Goal: Information Seeking & Learning: Learn about a topic

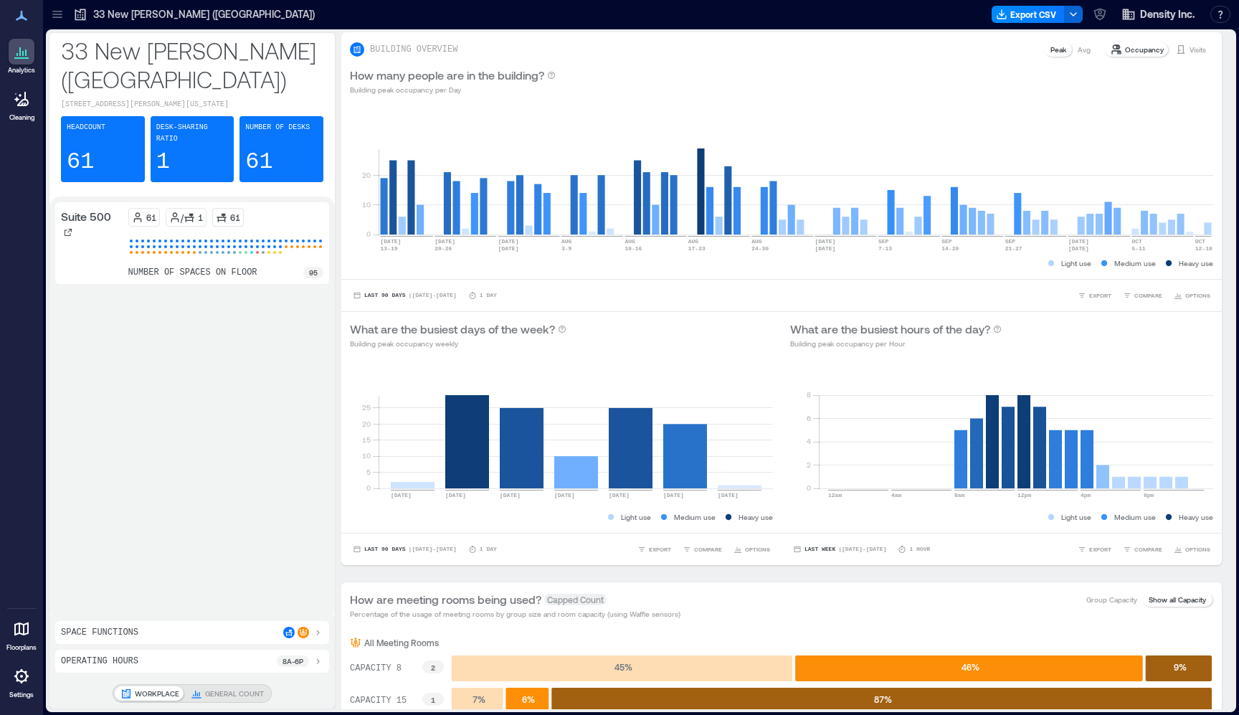
drag, startPoint x: 1236, startPoint y: 193, endPoint x: 1284, endPoint y: 191, distance: 48.8
click at [1238, 191] on html "Analytics Cleaning Floorplans Settings My Spaces 33 New Montgomery (SF) 1 Floor…" at bounding box center [619, 357] width 1239 height 715
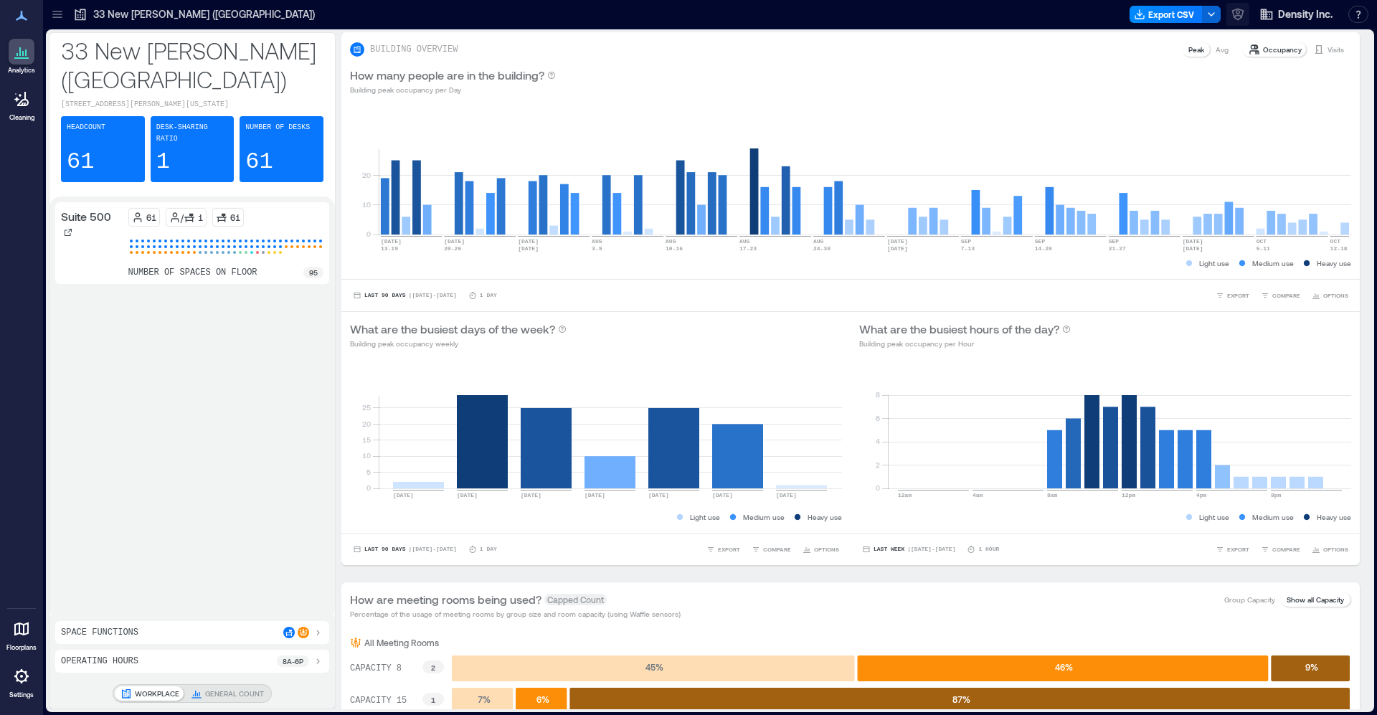
click at [1238, 14] on button "button" at bounding box center [1237, 14] width 23 height 23
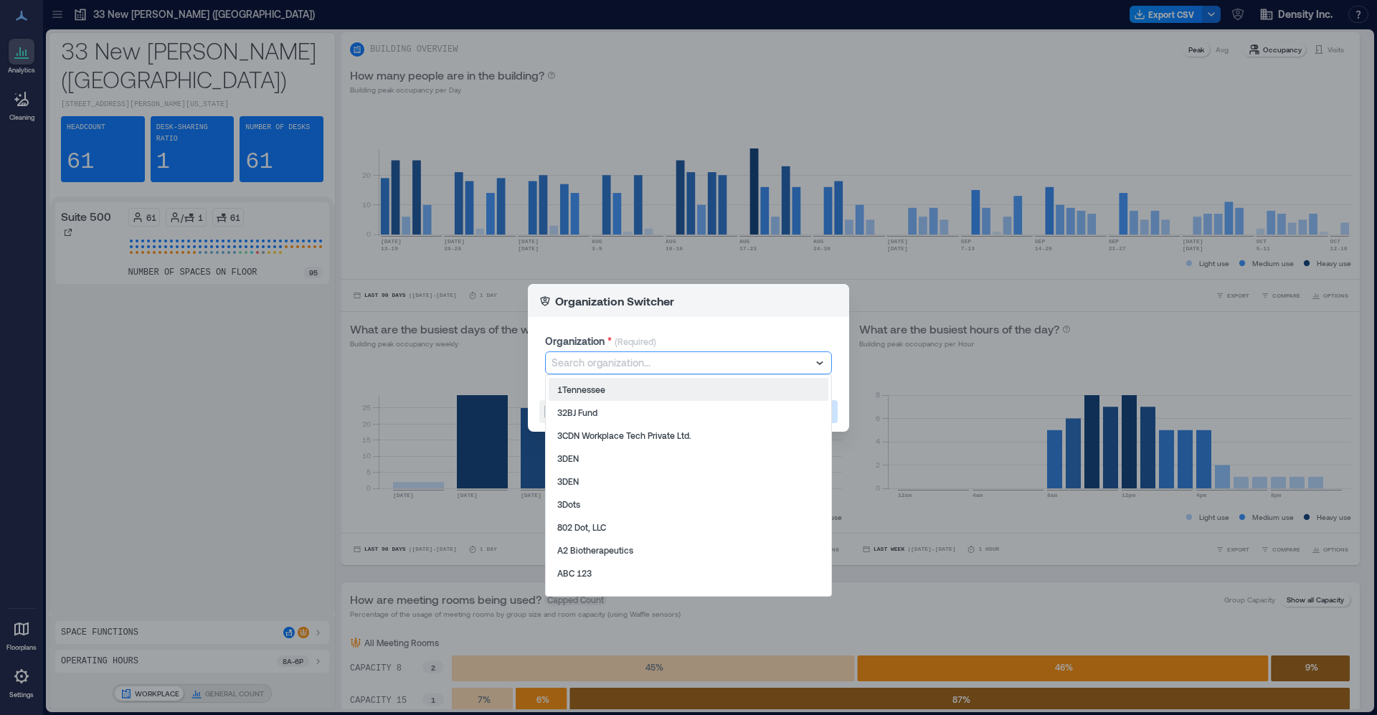
click at [612, 359] on div at bounding box center [681, 362] width 260 height 17
type input "****"
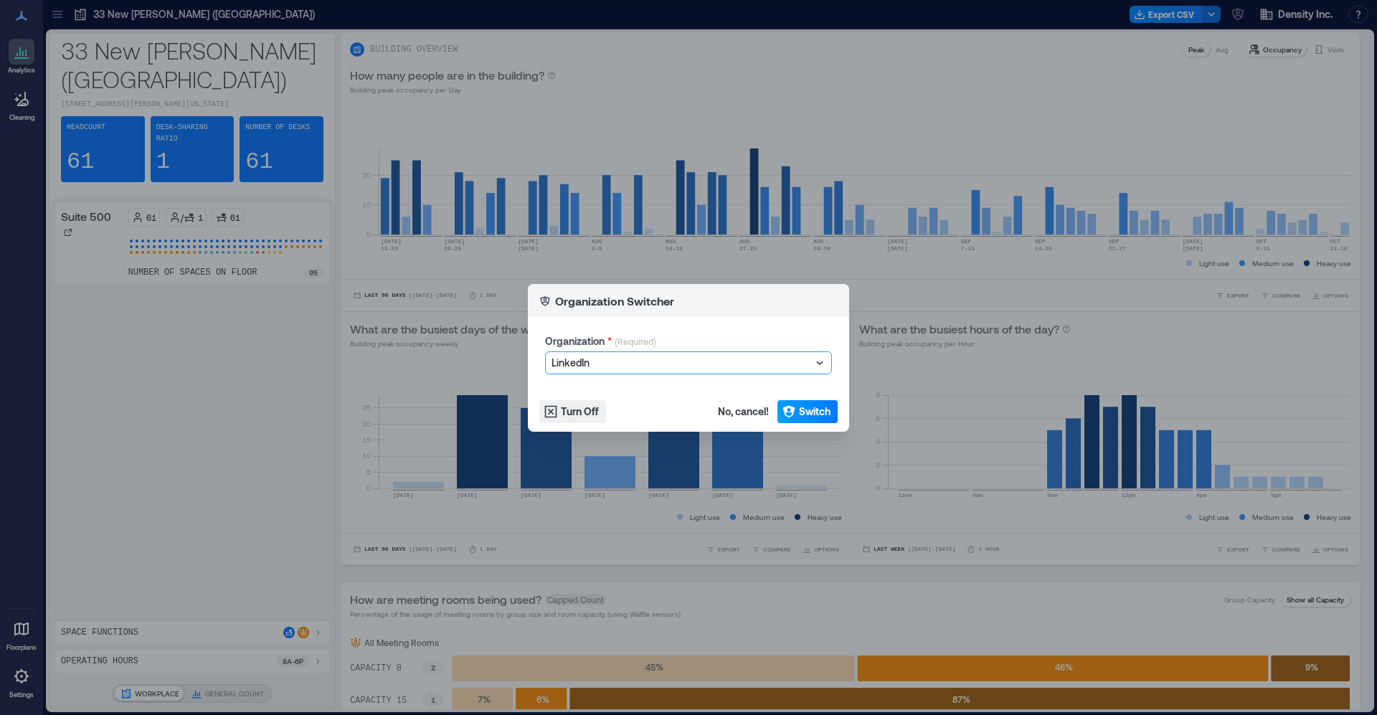
click at [795, 404] on icon "button" at bounding box center [789, 411] width 14 height 14
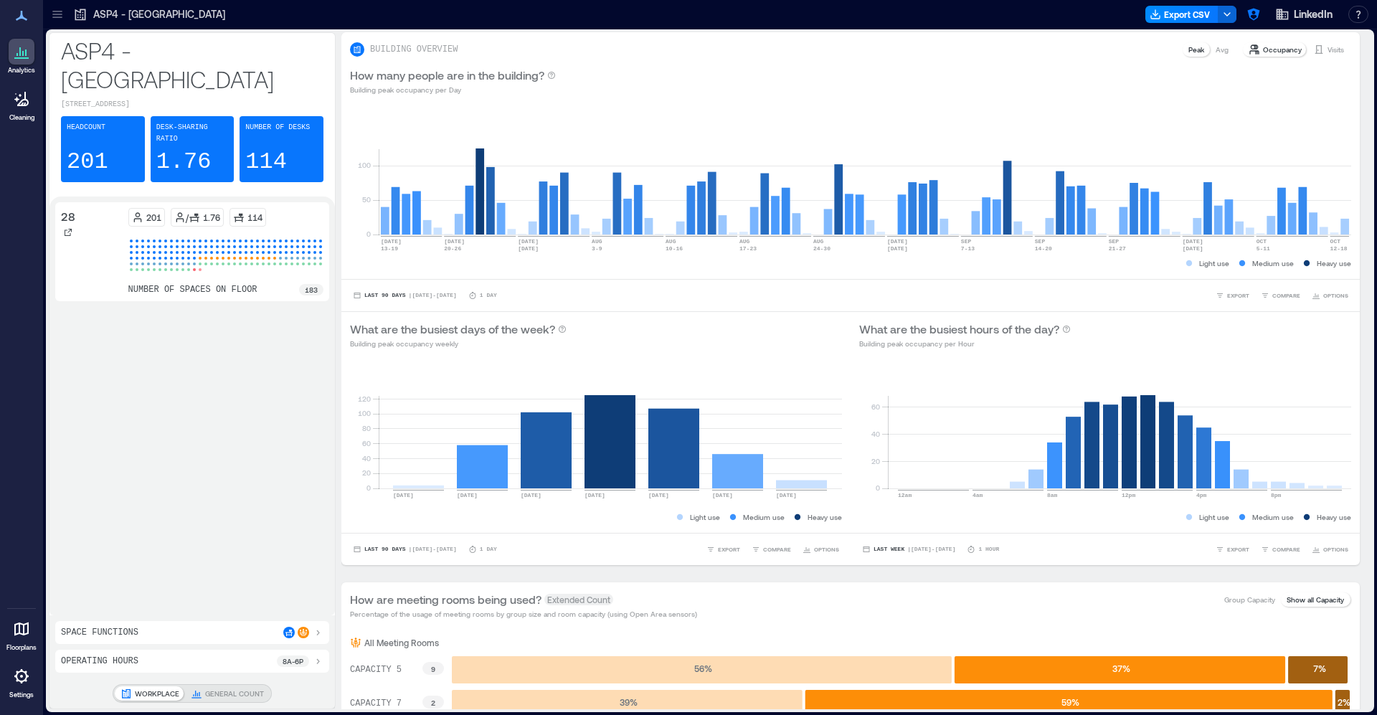
click at [56, 25] on div at bounding box center [57, 14] width 23 height 23
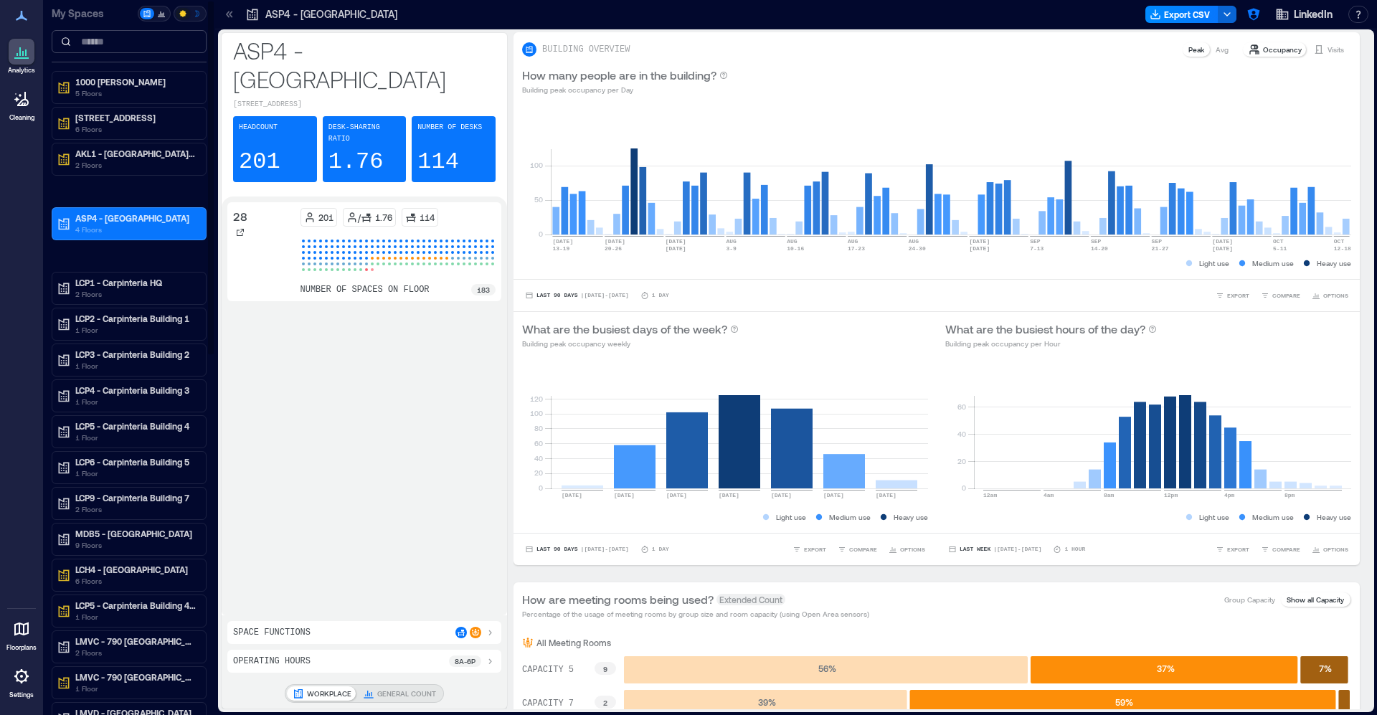
click at [110, 33] on input at bounding box center [129, 41] width 155 height 23
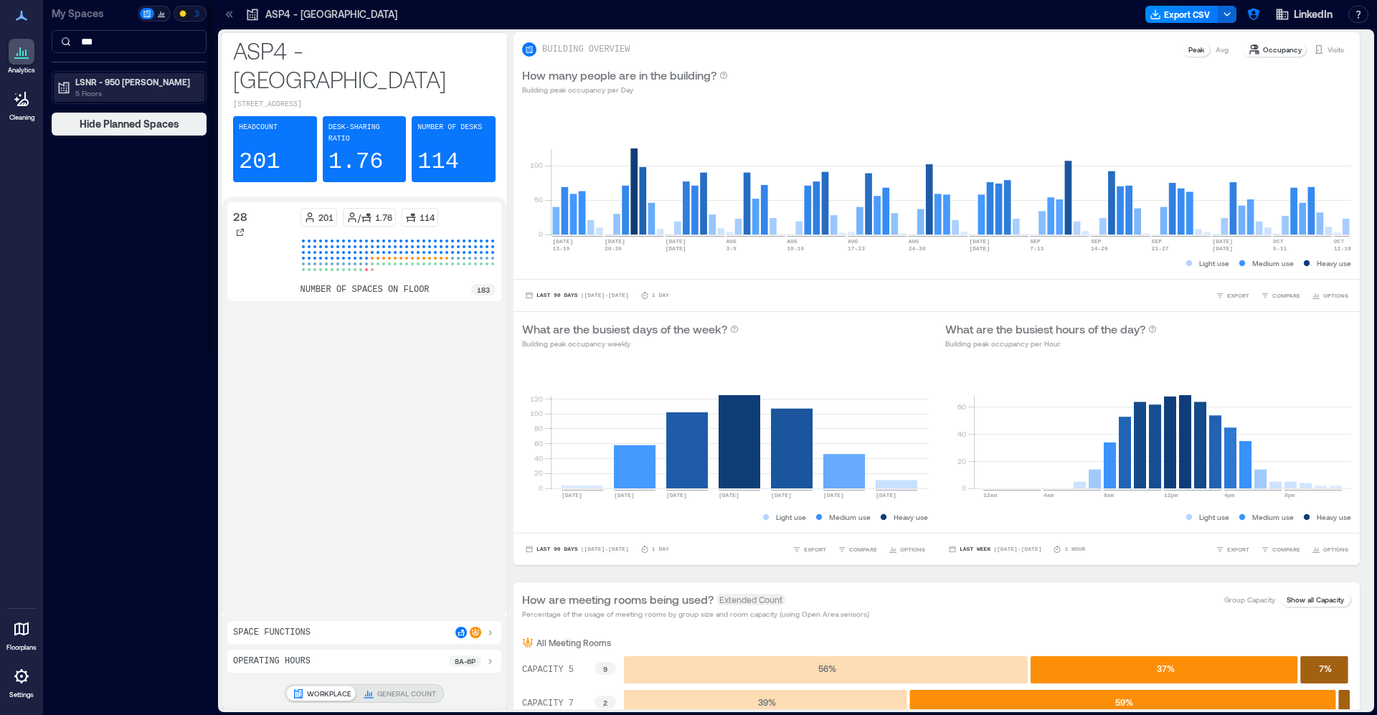
type input "***"
click at [121, 82] on p "LSNR - 950 [PERSON_NAME]" at bounding box center [135, 81] width 120 height 11
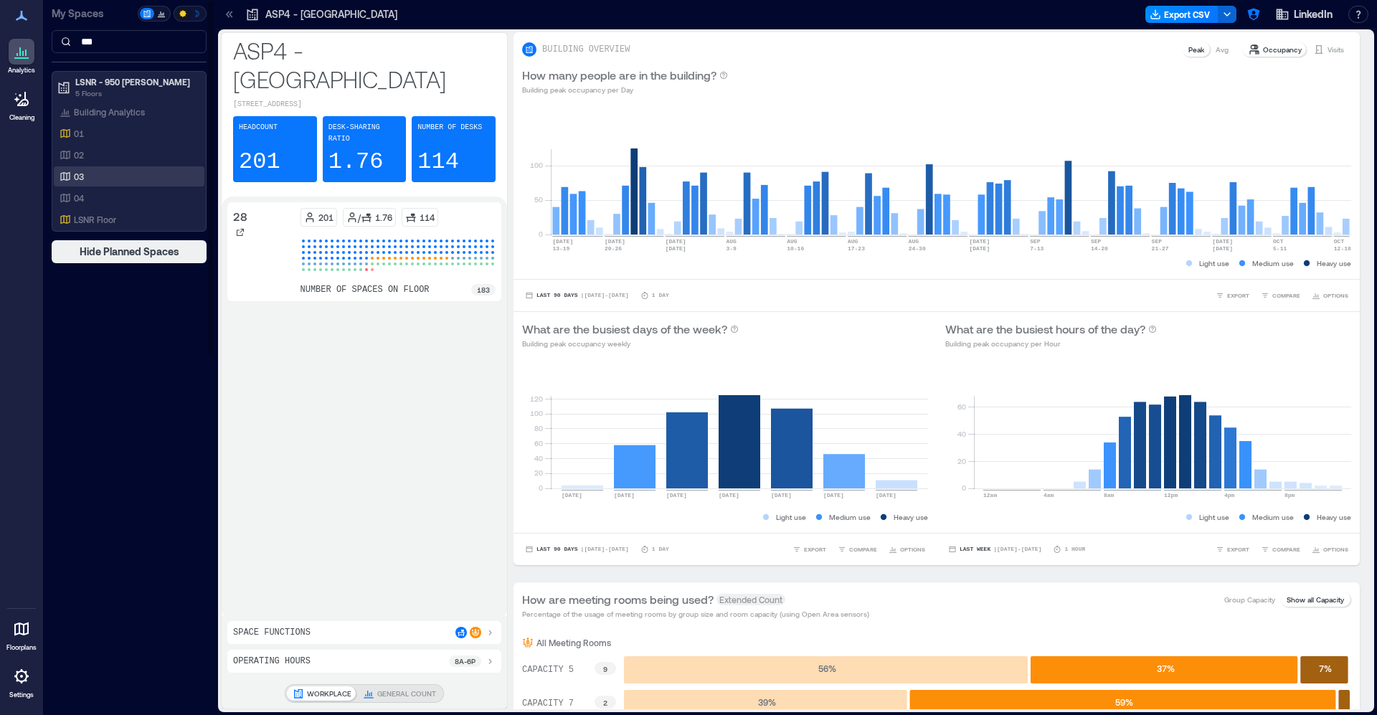
click at [77, 166] on div "03" at bounding box center [129, 176] width 151 height 20
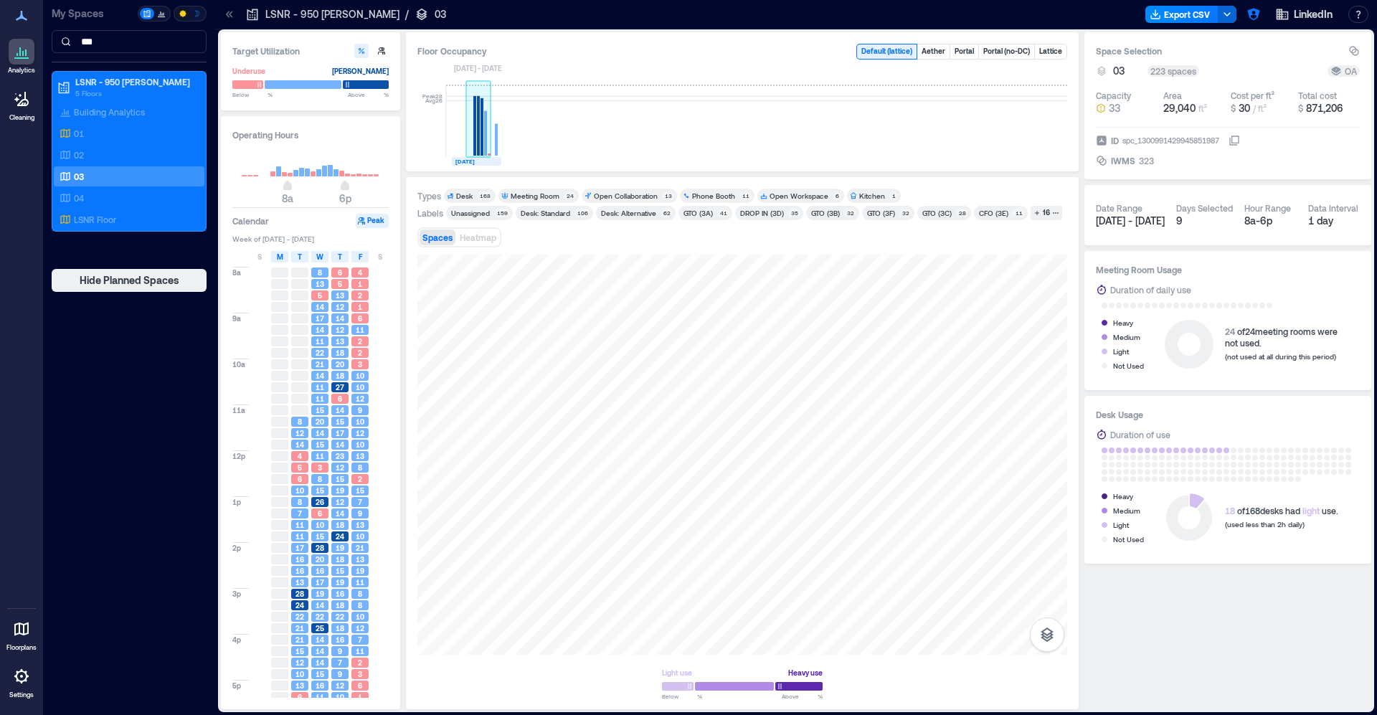
click at [481, 143] on rect at bounding box center [481, 126] width 3 height 57
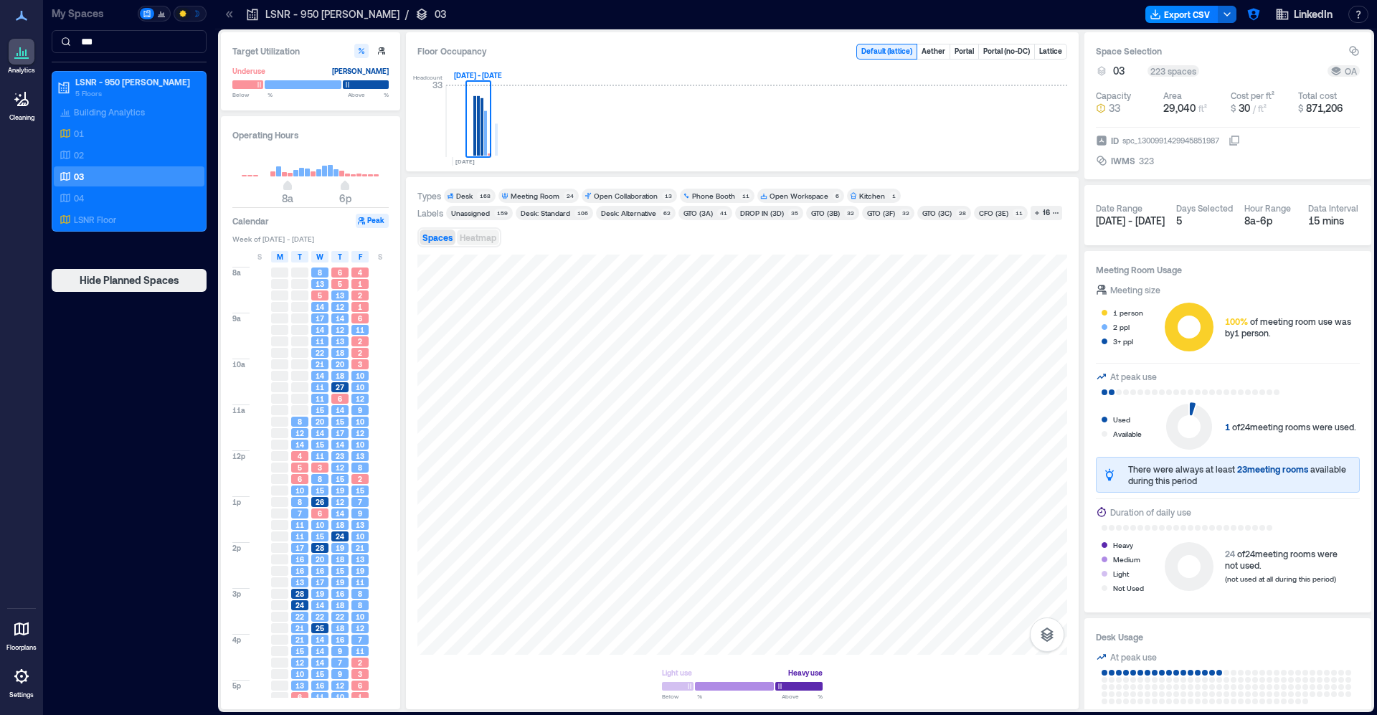
click at [473, 245] on button "Heatmap" at bounding box center [478, 237] width 42 height 16
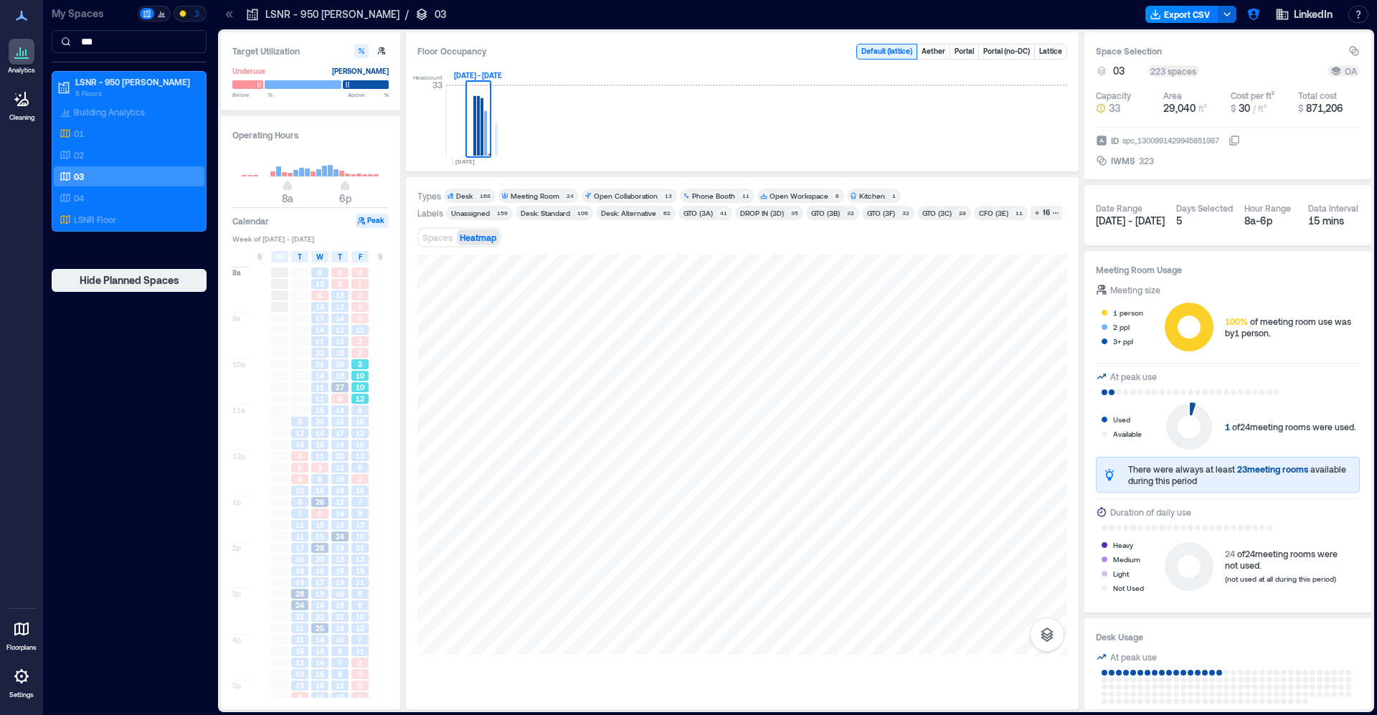
click at [361, 392] on span "10" at bounding box center [360, 387] width 9 height 10
click at [359, 410] on span "9" at bounding box center [360, 410] width 4 height 10
click at [359, 441] on span "10" at bounding box center [360, 445] width 9 height 10
click at [357, 454] on span "13" at bounding box center [360, 456] width 9 height 10
click at [356, 475] on div "2" at bounding box center [359, 479] width 17 height 10
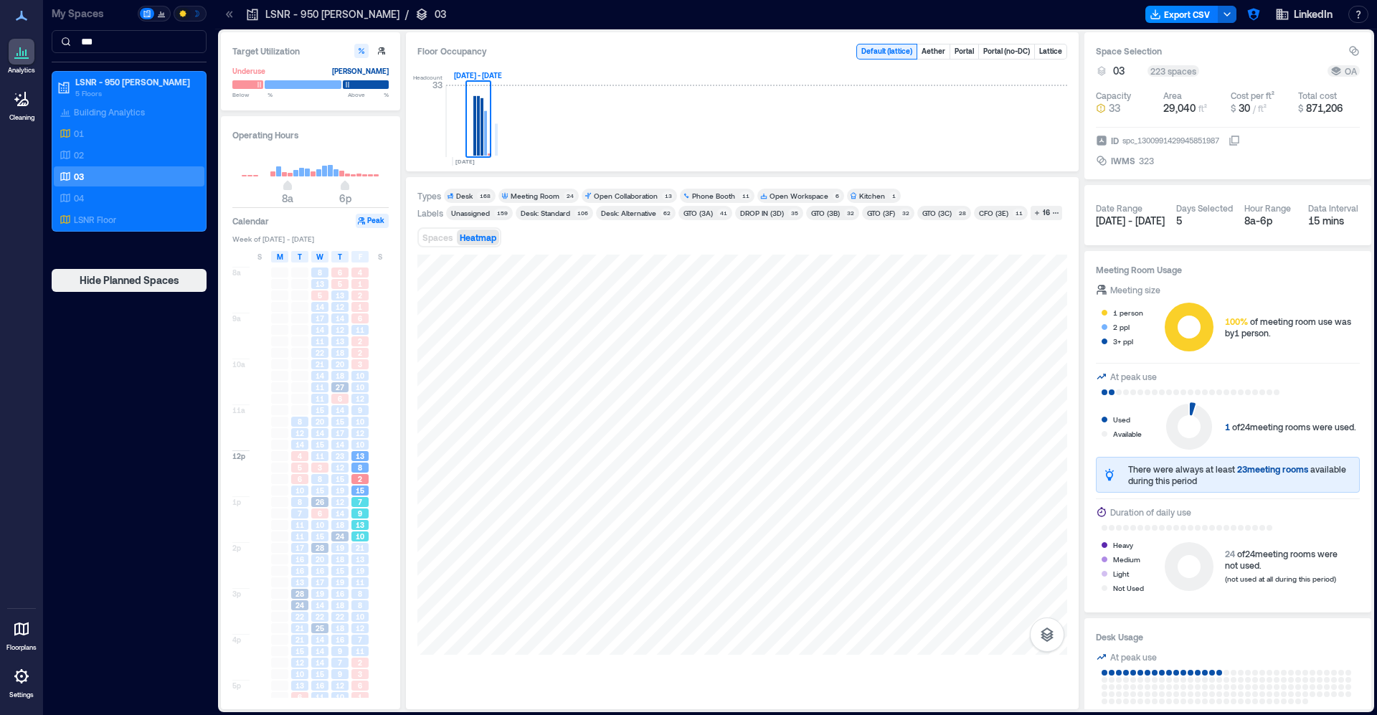
click at [356, 500] on div "7" at bounding box center [359, 502] width 17 height 10
click at [359, 559] on span "13" at bounding box center [360, 559] width 9 height 10
click at [358, 582] on span "11" at bounding box center [360, 582] width 9 height 10
click at [358, 602] on span "8" at bounding box center [360, 605] width 4 height 10
click at [356, 645] on div "7" at bounding box center [360, 639] width 20 height 11
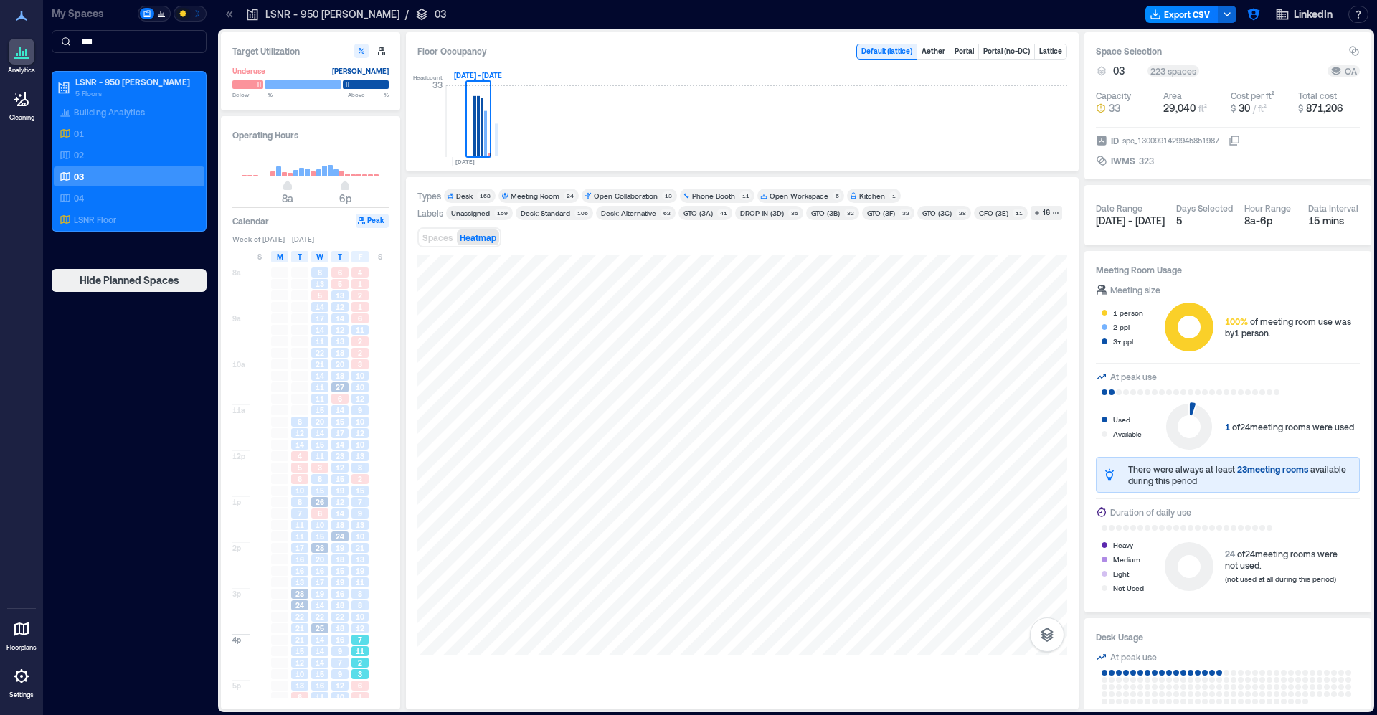
click at [354, 675] on div "3" at bounding box center [359, 674] width 17 height 10
click at [502, 133] on div "Headcount 33 OCT, [DATE] - [DATE]" at bounding box center [742, 112] width 650 height 95
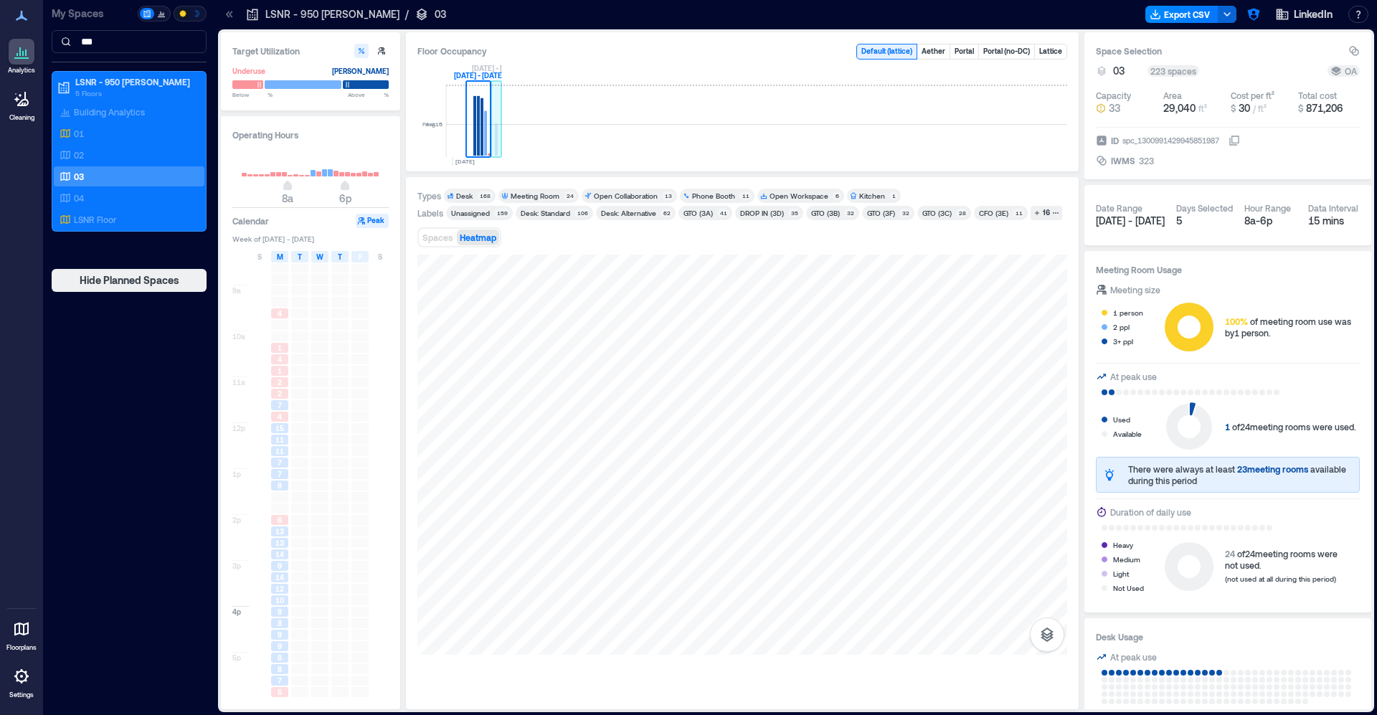
click at [499, 134] on rect at bounding box center [496, 121] width 11 height 72
click at [286, 387] on div "2" at bounding box center [280, 381] width 20 height 11
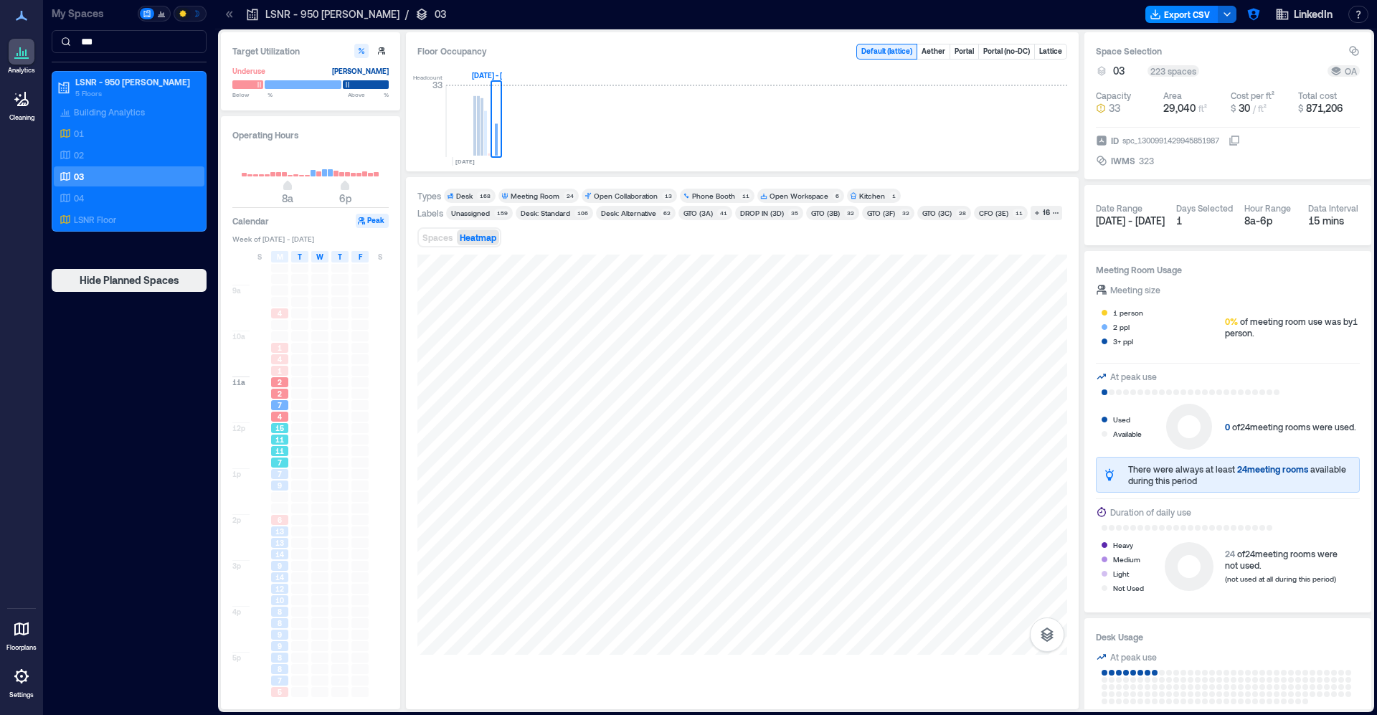
click at [278, 443] on span "11" at bounding box center [279, 440] width 9 height 10
click at [286, 489] on div "9" at bounding box center [279, 485] width 17 height 10
click at [284, 547] on span "13" at bounding box center [279, 543] width 9 height 10
click at [283, 564] on div "9" at bounding box center [279, 566] width 17 height 10
click at [275, 622] on div "8" at bounding box center [279, 623] width 17 height 10
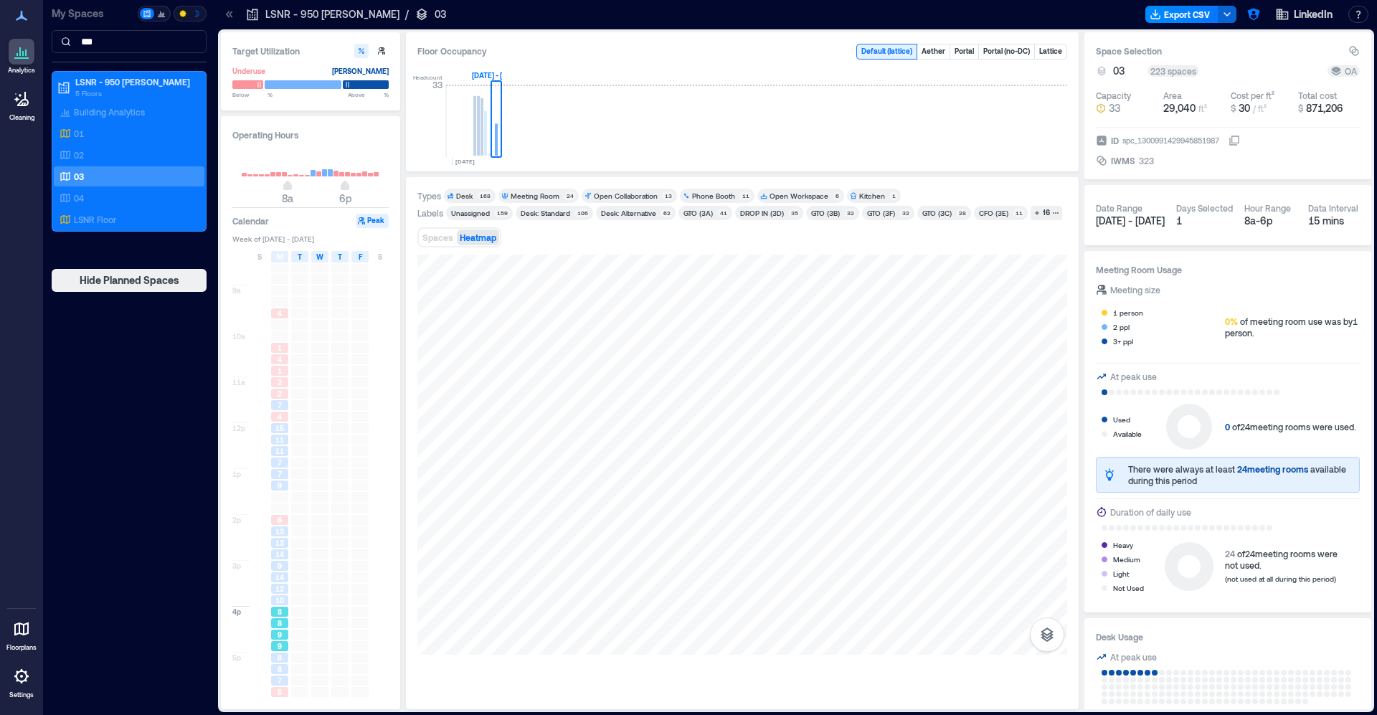
click at [276, 651] on div "9" at bounding box center [280, 645] width 20 height 11
click at [276, 662] on div "8" at bounding box center [279, 658] width 17 height 10
click at [280, 634] on span "9" at bounding box center [280, 635] width 4 height 10
click at [290, 599] on div at bounding box center [300, 599] width 20 height 11
click at [293, 561] on div at bounding box center [299, 566] width 17 height 10
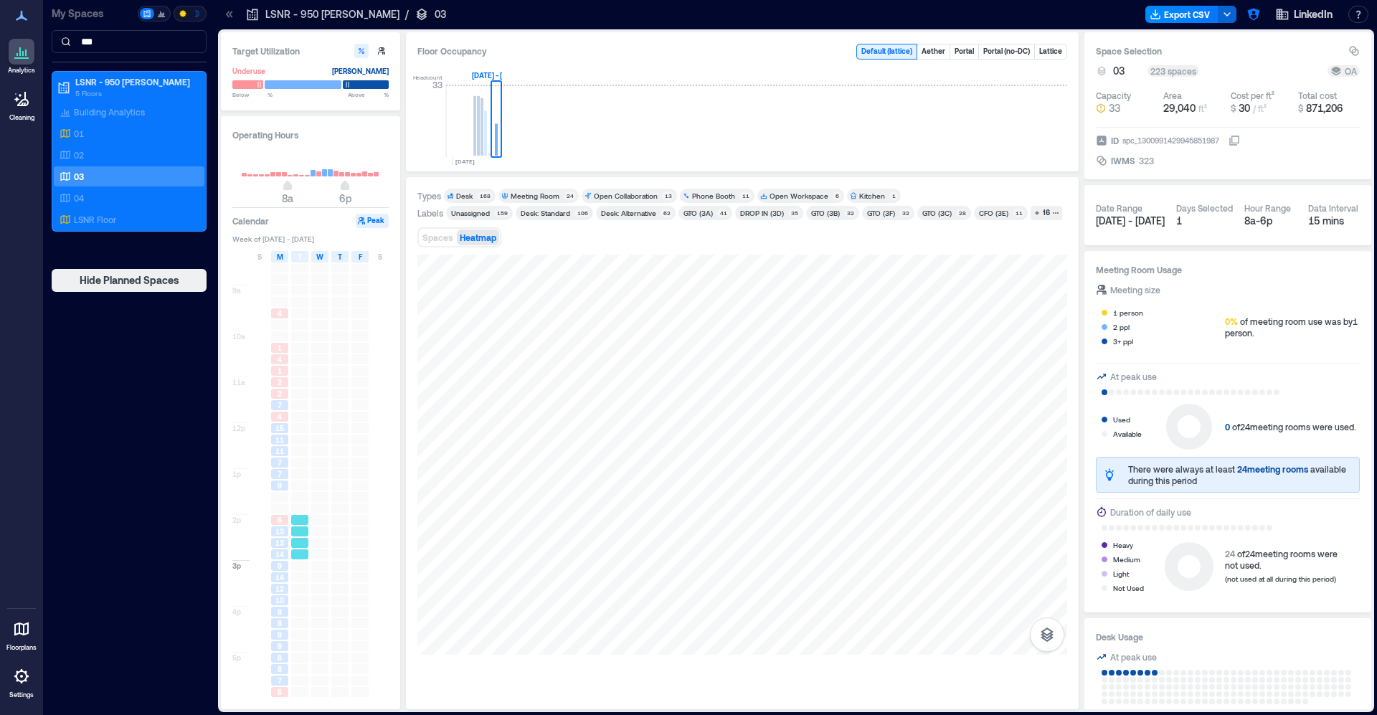
click at [291, 538] on div at bounding box center [299, 543] width 17 height 10
click at [293, 504] on div at bounding box center [299, 508] width 17 height 10
click at [293, 459] on div at bounding box center [299, 462] width 17 height 10
click at [285, 452] on div "11" at bounding box center [279, 451] width 17 height 10
click at [282, 394] on div "2" at bounding box center [279, 394] width 17 height 10
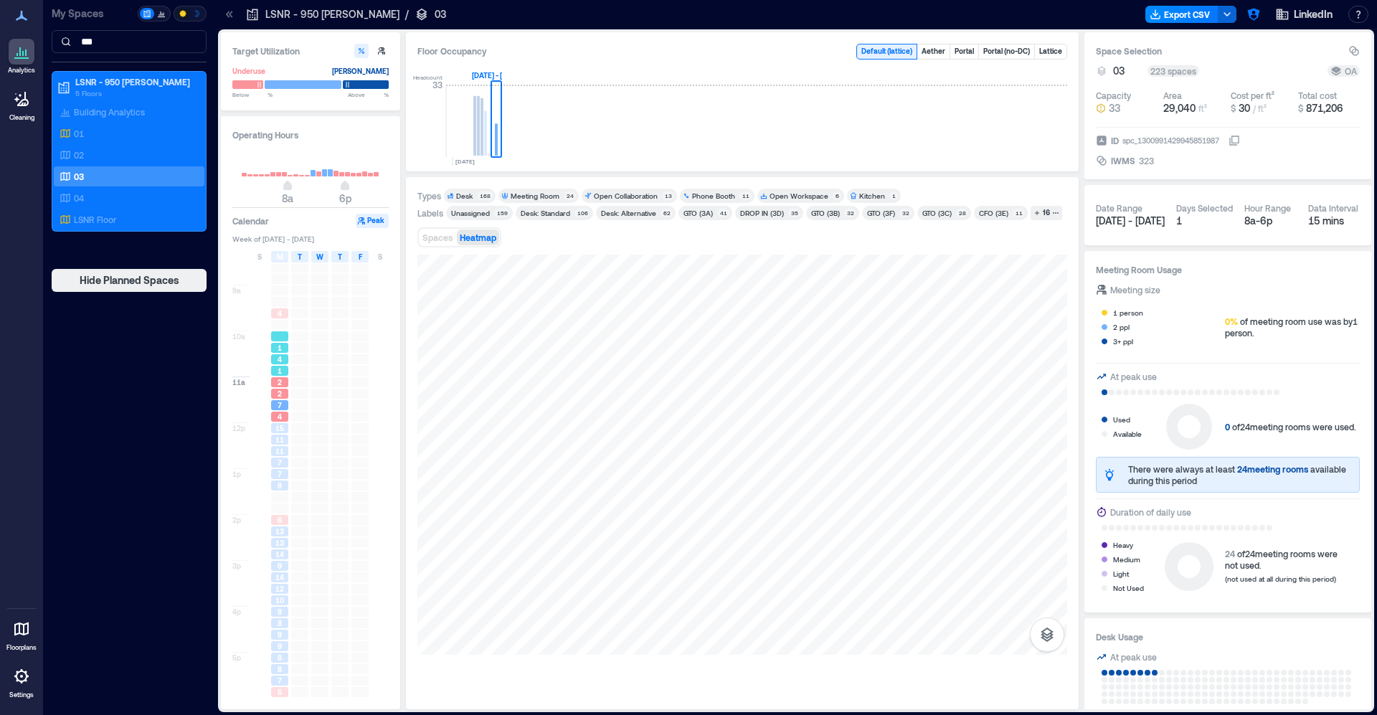
click at [286, 356] on div "4" at bounding box center [279, 359] width 17 height 10
click at [285, 434] on div "11" at bounding box center [280, 439] width 20 height 11
drag, startPoint x: 283, startPoint y: 455, endPoint x: 280, endPoint y: 502, distance: 46.7
click at [281, 459] on div "1 4 1 4 1 2 2 7 4 15 11 11 7 7 9 6 13 13 14 9 14 12 10 8 8 9 9 8 8 7 5" at bounding box center [280, 468] width 20 height 459
click at [281, 505] on div at bounding box center [279, 508] width 17 height 10
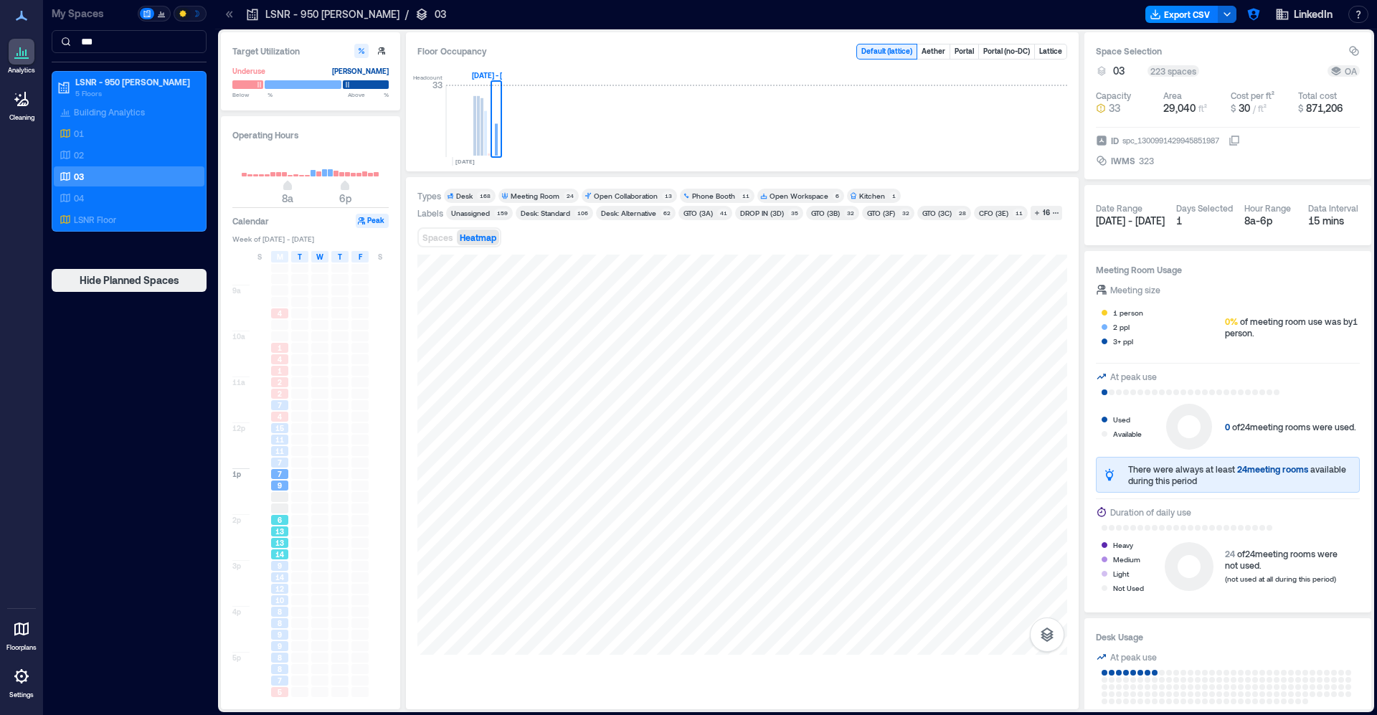
click at [282, 544] on span "13" at bounding box center [279, 543] width 9 height 10
click at [284, 561] on div "1 4 1 4 1 2 2 7 4 15 11 11 7 7 9 6 13 13 14 9 14 12 10 8 8 9 9 8 8 7 5" at bounding box center [280, 468] width 20 height 459
click at [285, 582] on div "14" at bounding box center [280, 577] width 20 height 11
drag, startPoint x: 284, startPoint y: 602, endPoint x: 284, endPoint y: 617, distance: 15.1
click at [284, 603] on div "10" at bounding box center [279, 600] width 17 height 10
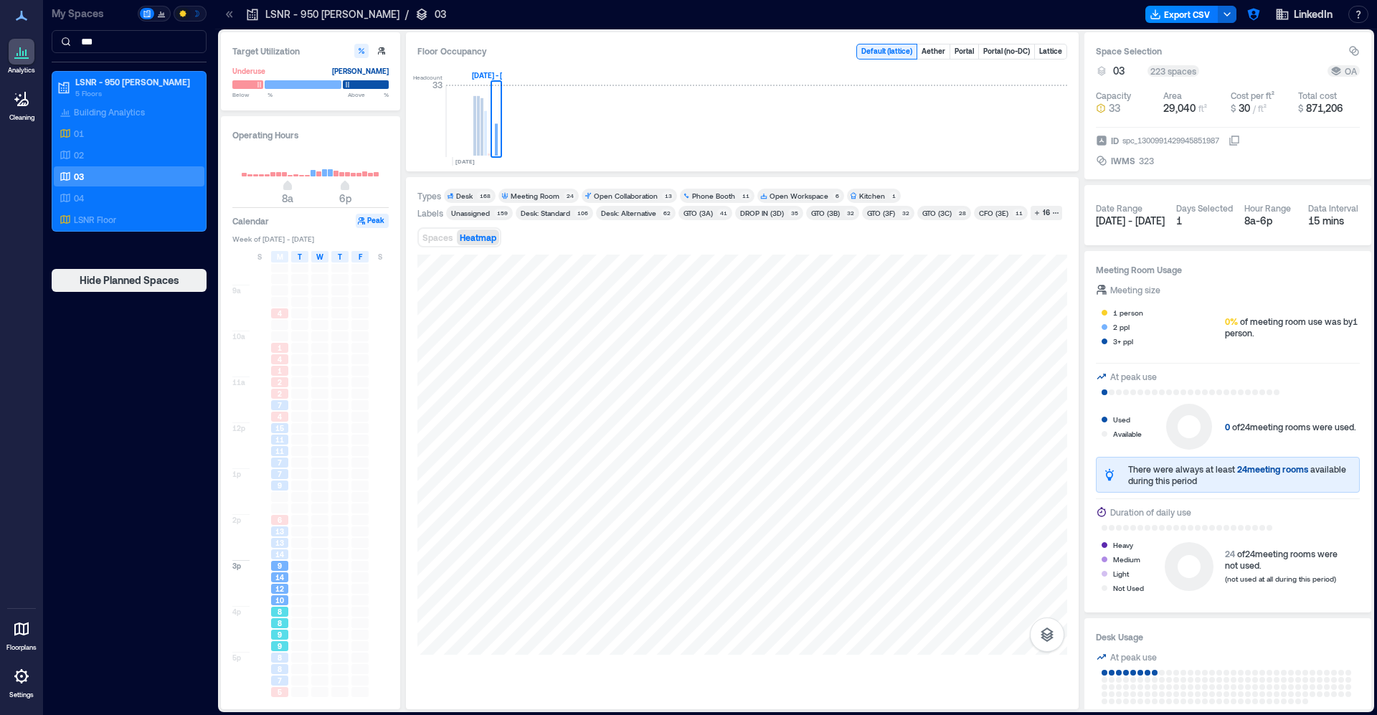
click at [284, 620] on div "8" at bounding box center [279, 623] width 17 height 10
click at [284, 625] on div "8" at bounding box center [279, 623] width 17 height 10
click at [1053, 635] on icon "button" at bounding box center [1046, 634] width 17 height 17
click at [1045, 557] on icon "button" at bounding box center [1046, 558] width 17 height 17
click at [277, 579] on span "14" at bounding box center [279, 577] width 9 height 10
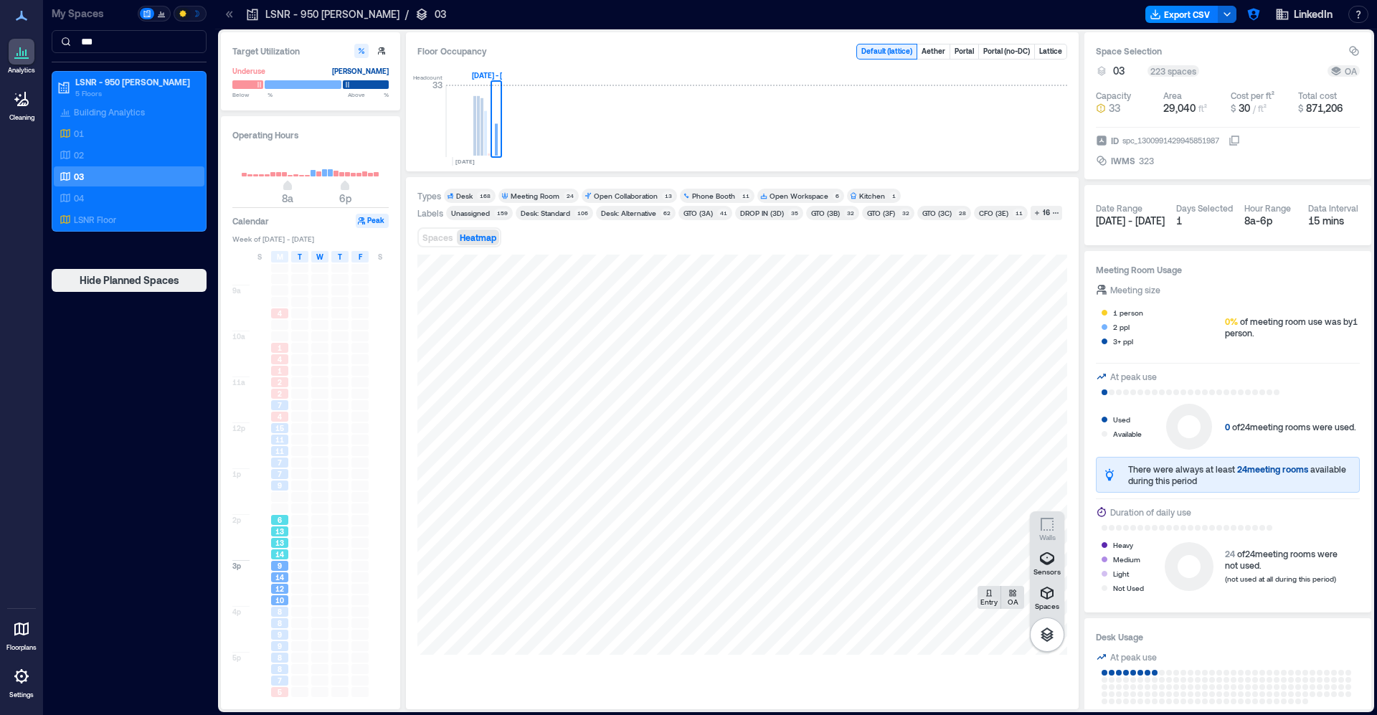
click at [278, 544] on span "13" at bounding box center [279, 543] width 9 height 10
click at [285, 480] on div "11" at bounding box center [279, 479] width 17 height 10
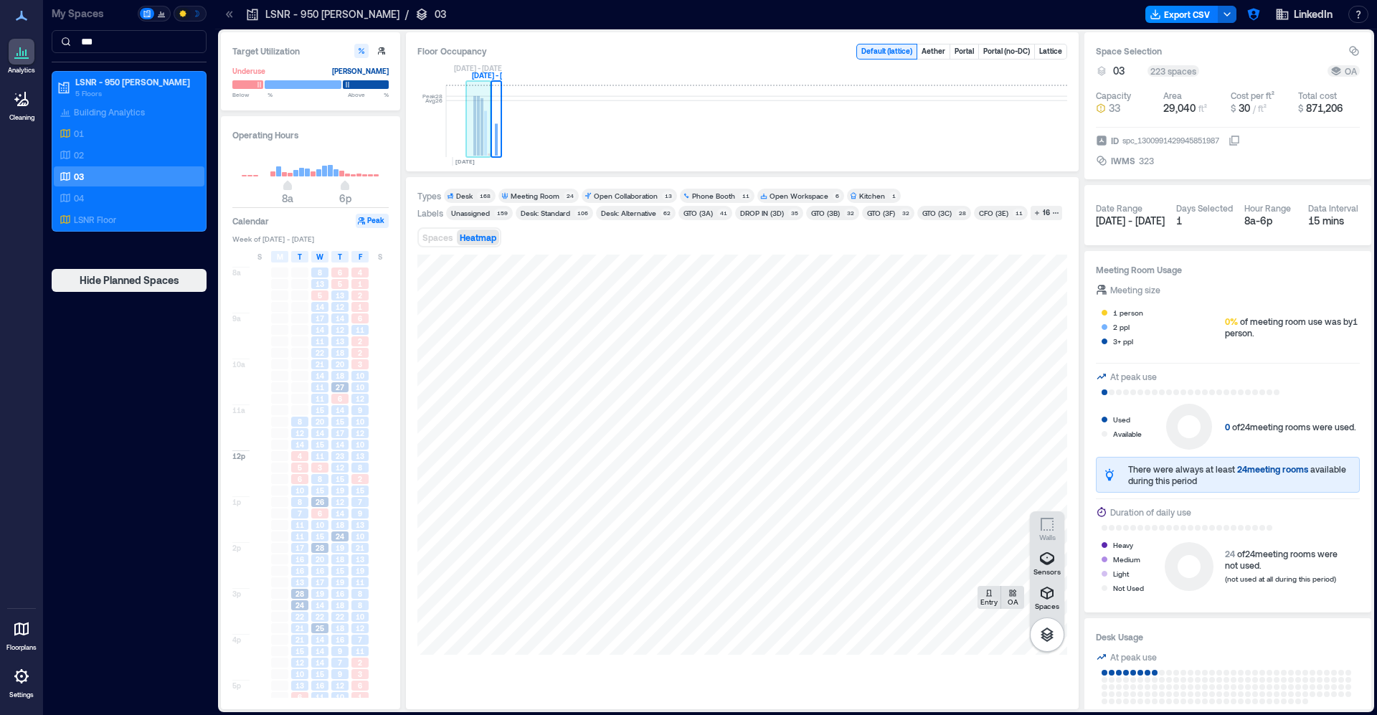
click at [474, 119] on rect at bounding box center [474, 126] width 3 height 60
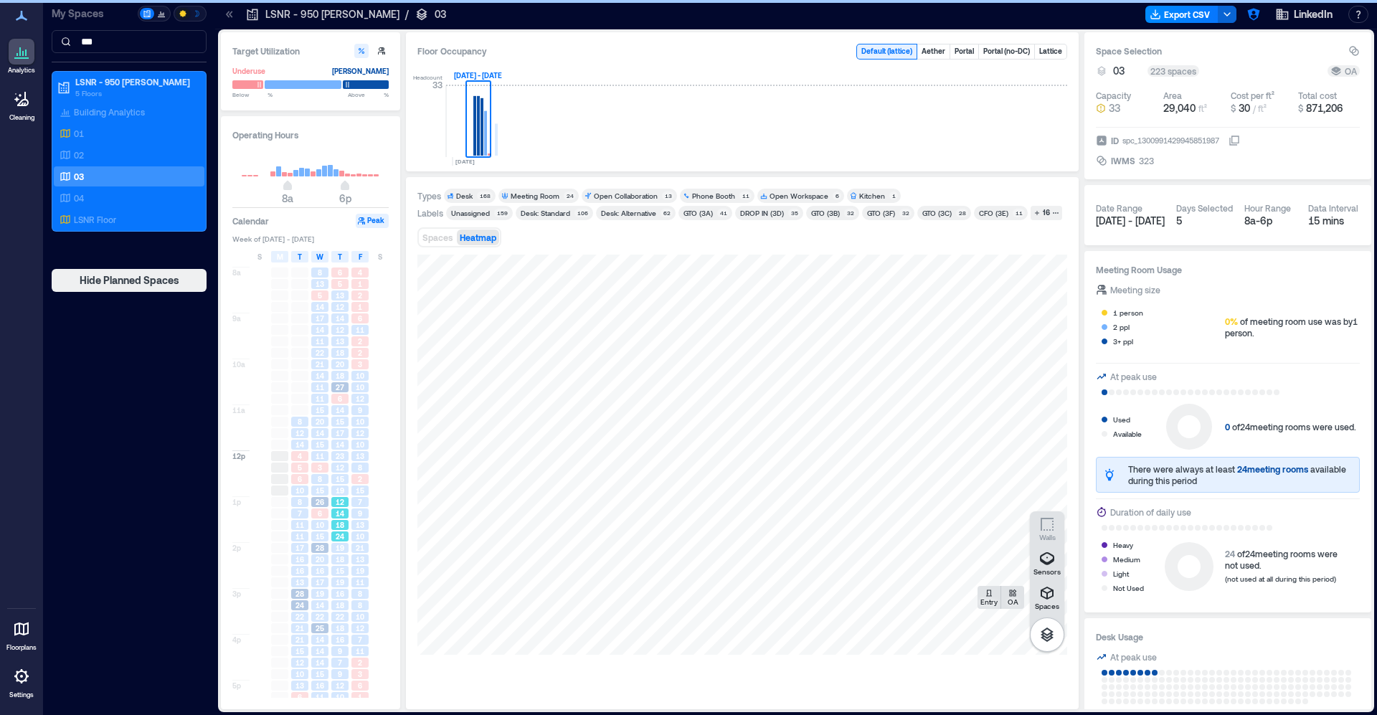
click at [340, 512] on span "14" at bounding box center [340, 513] width 9 height 10
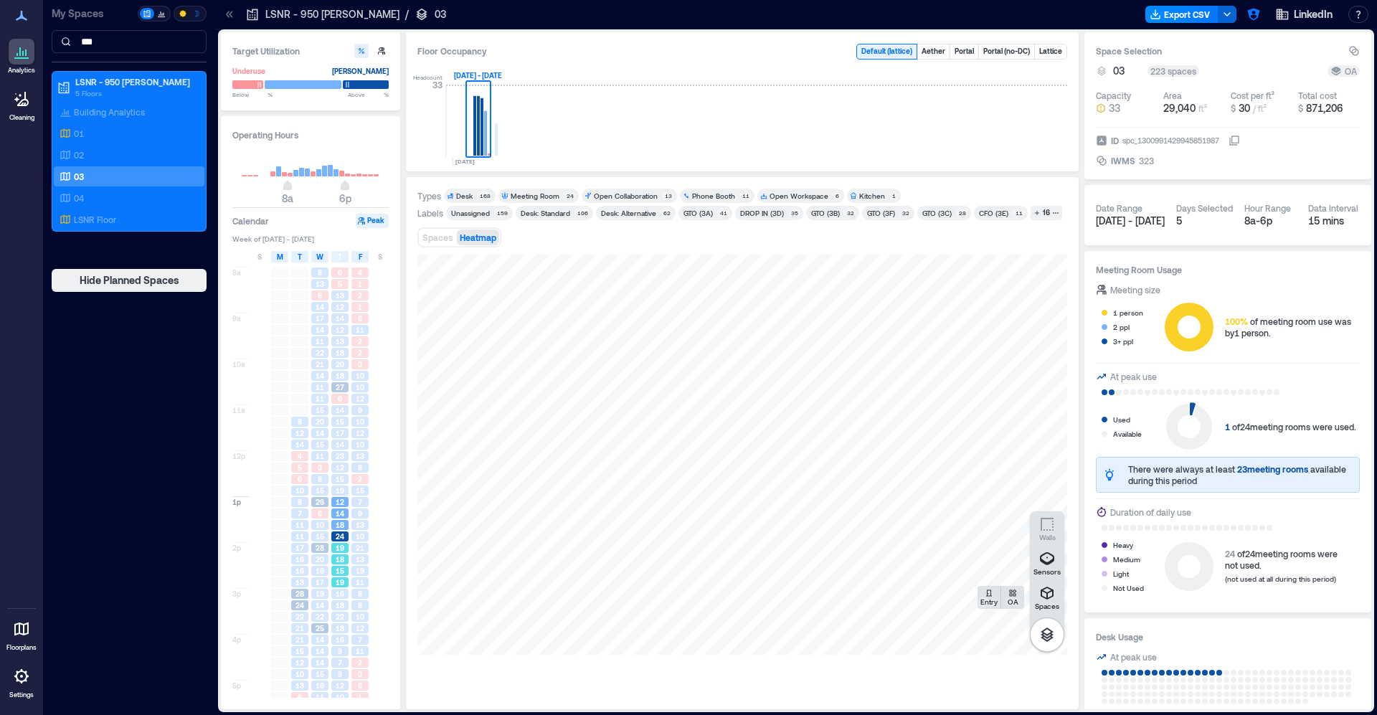
click at [343, 583] on span "19" at bounding box center [340, 582] width 9 height 10
click at [338, 634] on div "18" at bounding box center [340, 627] width 20 height 11
click at [331, 575] on div "15" at bounding box center [340, 570] width 20 height 11
click at [331, 535] on div "24" at bounding box center [340, 536] width 20 height 11
click at [330, 478] on div "15" at bounding box center [340, 478] width 20 height 11
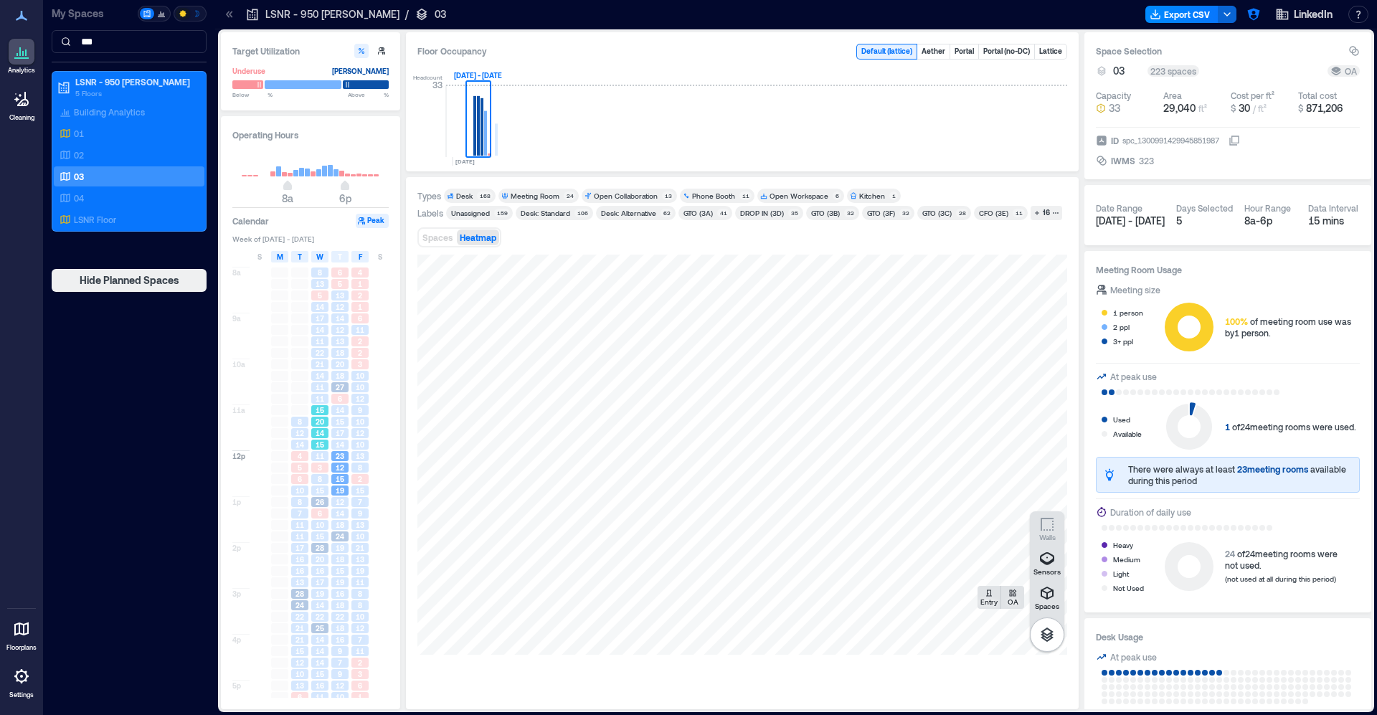
click at [324, 409] on div "15" at bounding box center [319, 410] width 17 height 10
click at [326, 381] on div "14" at bounding box center [319, 376] width 17 height 10
click at [324, 422] on div "20" at bounding box center [319, 422] width 17 height 10
click at [324, 390] on div "11" at bounding box center [319, 387] width 17 height 10
click at [310, 337] on div "11" at bounding box center [320, 341] width 20 height 11
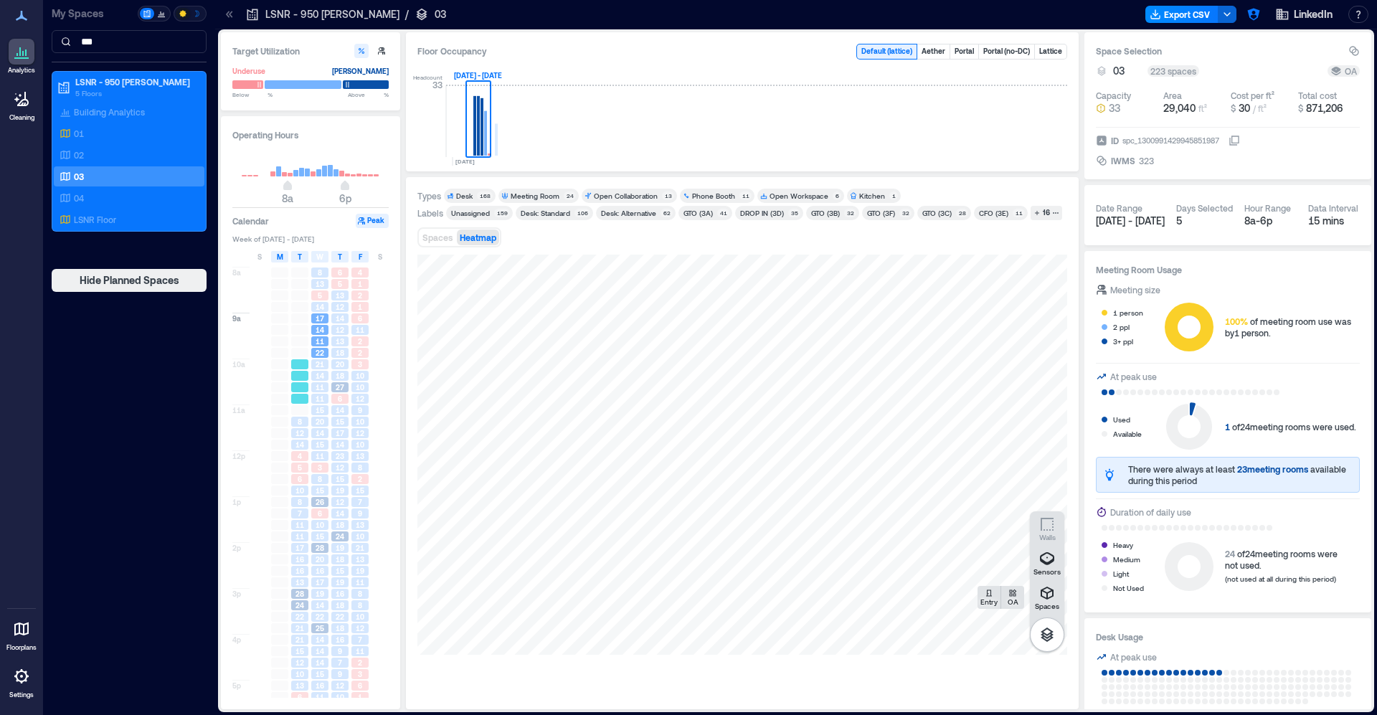
click at [309, 365] on div at bounding box center [300, 364] width 20 height 11
click at [305, 423] on div "8" at bounding box center [299, 422] width 17 height 10
click at [319, 434] on span "14" at bounding box center [320, 433] width 9 height 10
click at [322, 468] on span "3" at bounding box center [320, 468] width 4 height 10
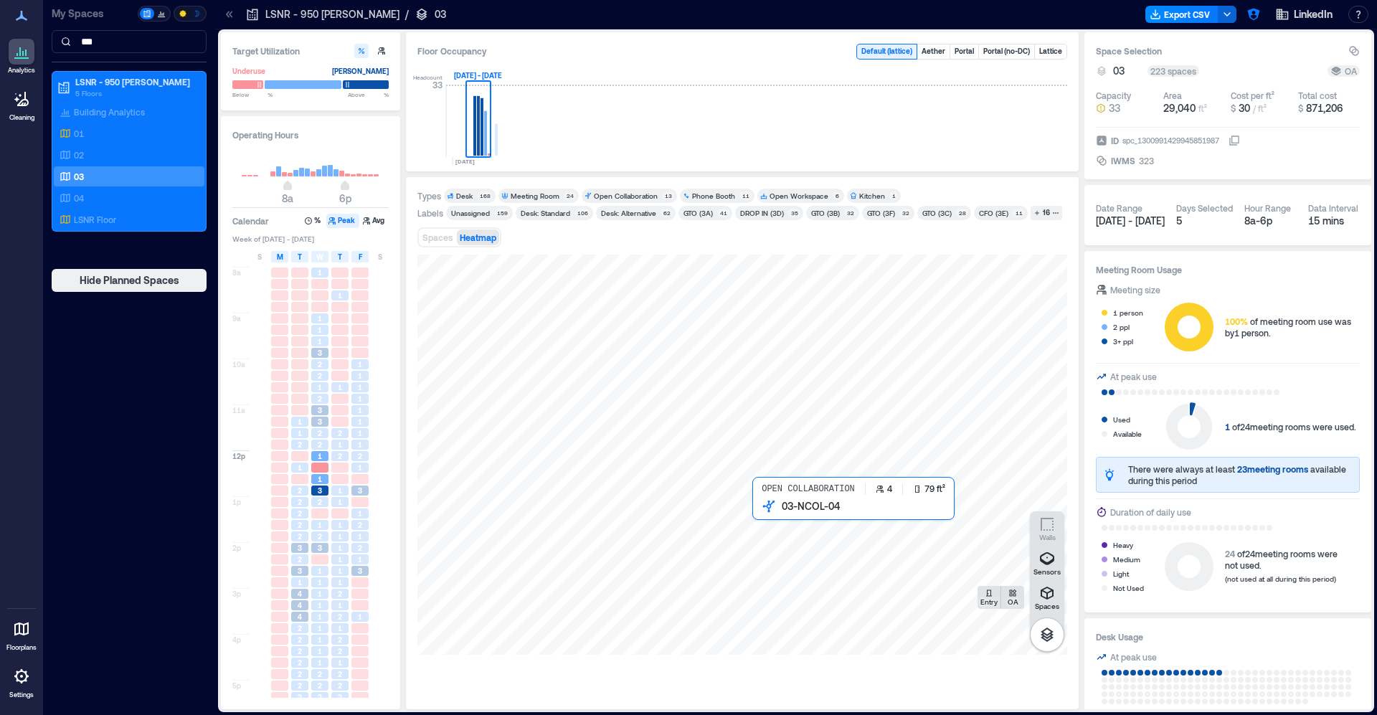
click at [811, 527] on div at bounding box center [742, 455] width 650 height 400
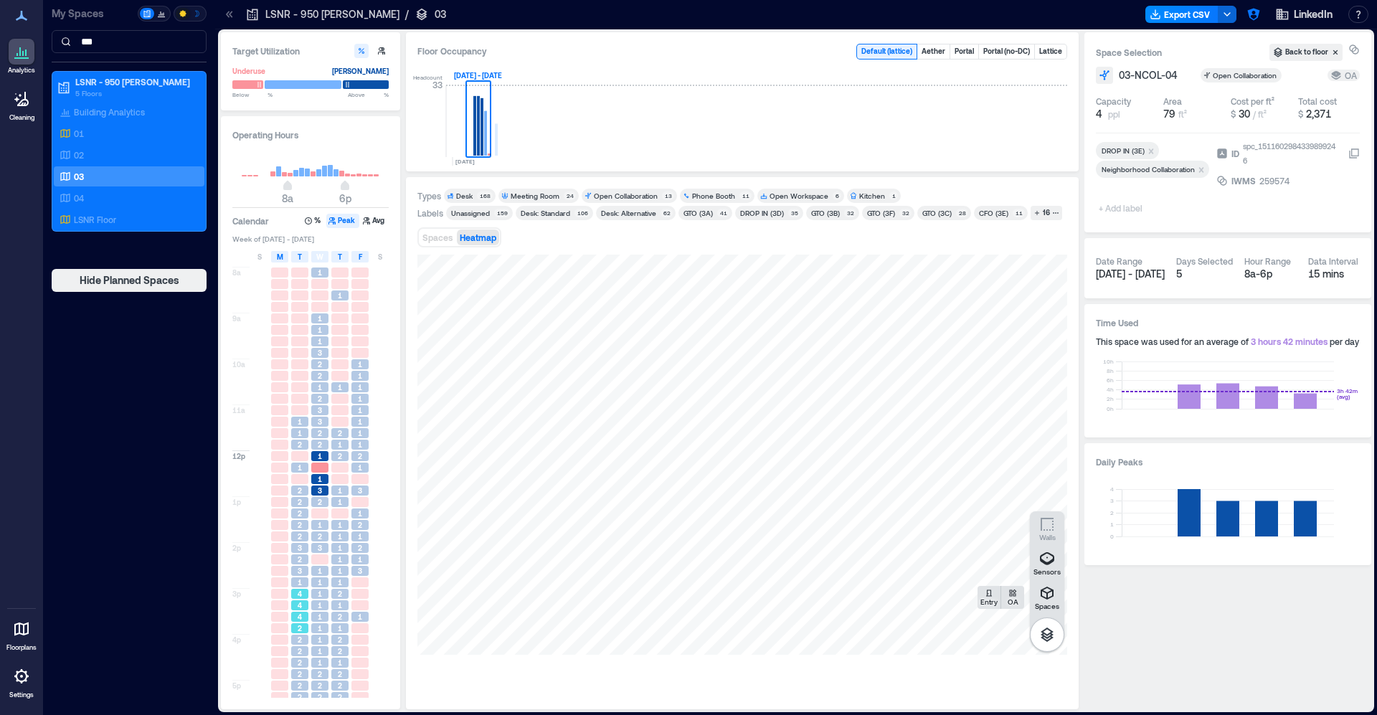
click at [300, 605] on span "4" at bounding box center [300, 605] width 4 height 10
click at [363, 226] on button "Avg" at bounding box center [375, 221] width 28 height 14
click at [359, 432] on span "1" at bounding box center [360, 433] width 4 height 10
click at [363, 541] on div "1" at bounding box center [359, 536] width 17 height 10
click at [351, 553] on div "1" at bounding box center [360, 547] width 20 height 11
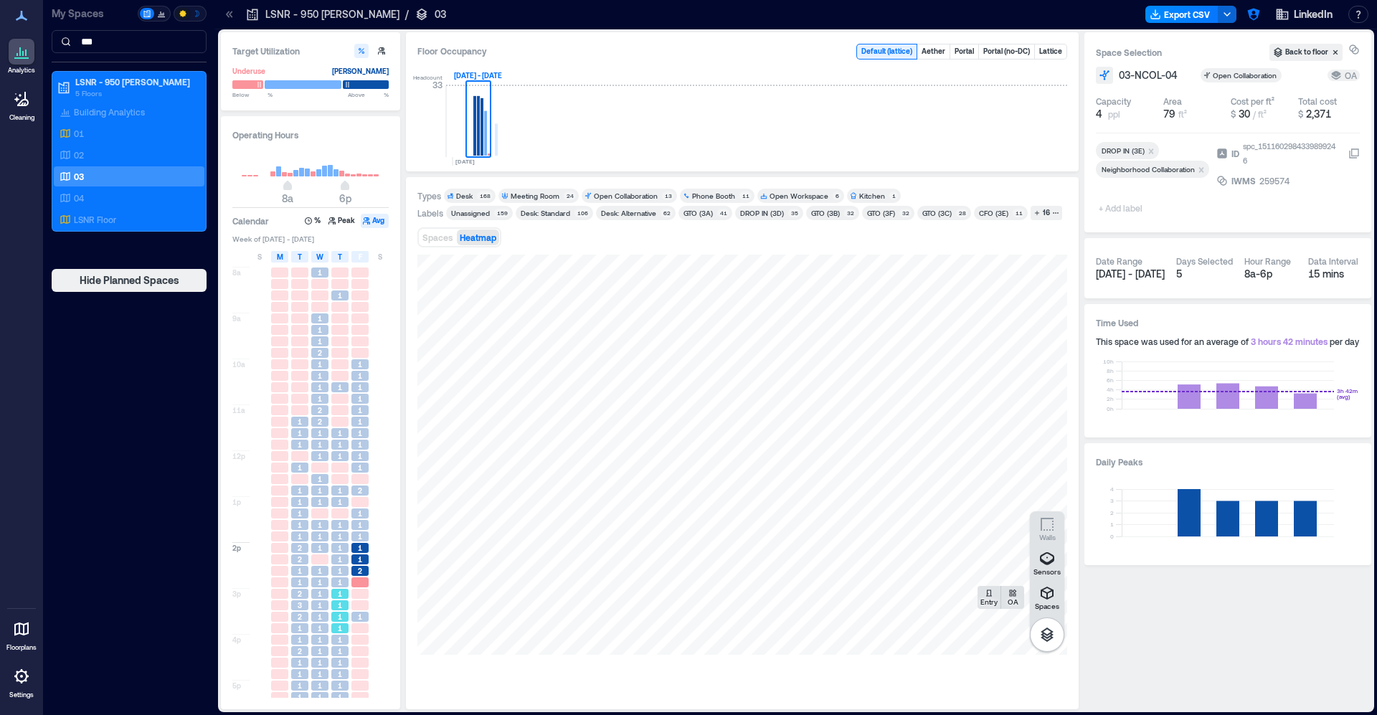
click at [342, 592] on div "1" at bounding box center [339, 594] width 17 height 10
click at [338, 617] on span "1" at bounding box center [340, 617] width 4 height 10
click at [332, 651] on div "1" at bounding box center [339, 651] width 17 height 10
click at [313, 653] on div "1" at bounding box center [319, 651] width 17 height 10
click at [320, 678] on span "1" at bounding box center [320, 674] width 4 height 10
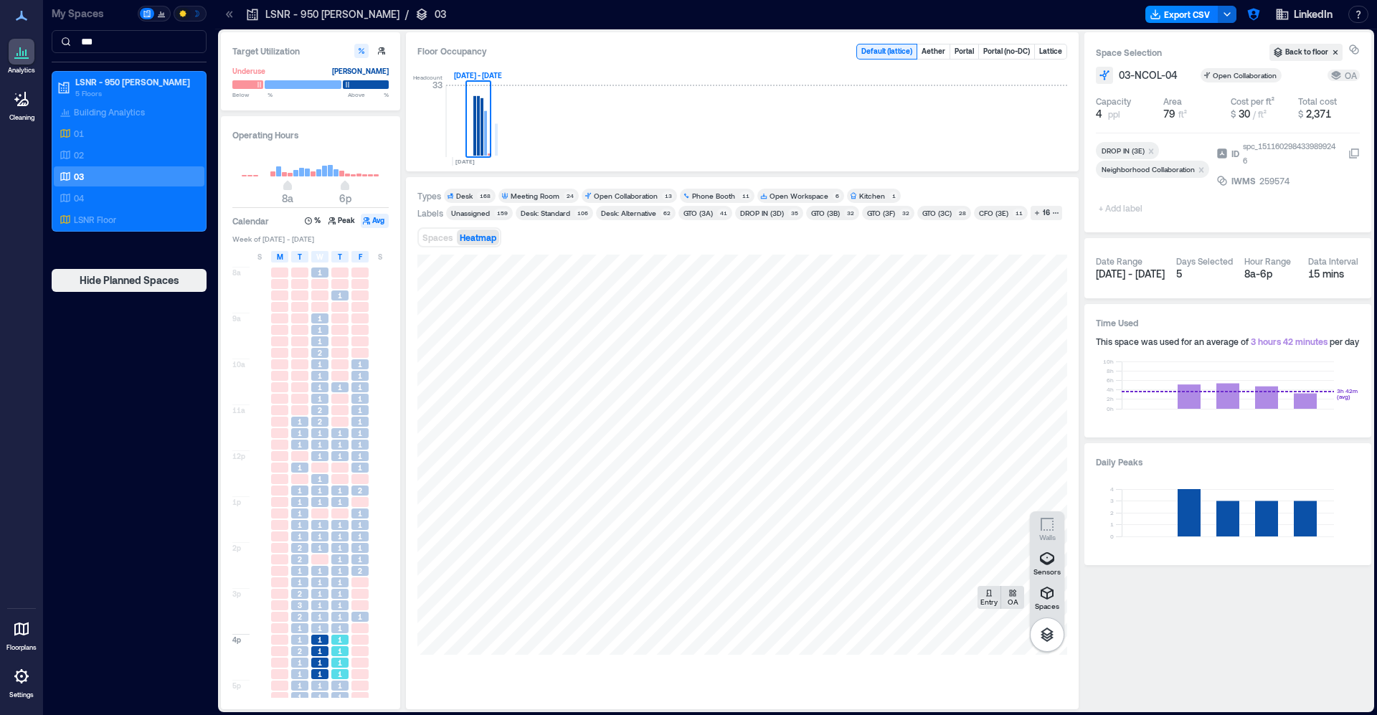
click at [345, 678] on div "1" at bounding box center [339, 674] width 17 height 10
drag, startPoint x: 344, startPoint y: 636, endPoint x: 344, endPoint y: 626, distance: 10.0
click at [344, 636] on div "1" at bounding box center [339, 640] width 17 height 10
click at [346, 585] on div "1" at bounding box center [339, 582] width 17 height 10
click at [341, 553] on span "1" at bounding box center [340, 548] width 4 height 10
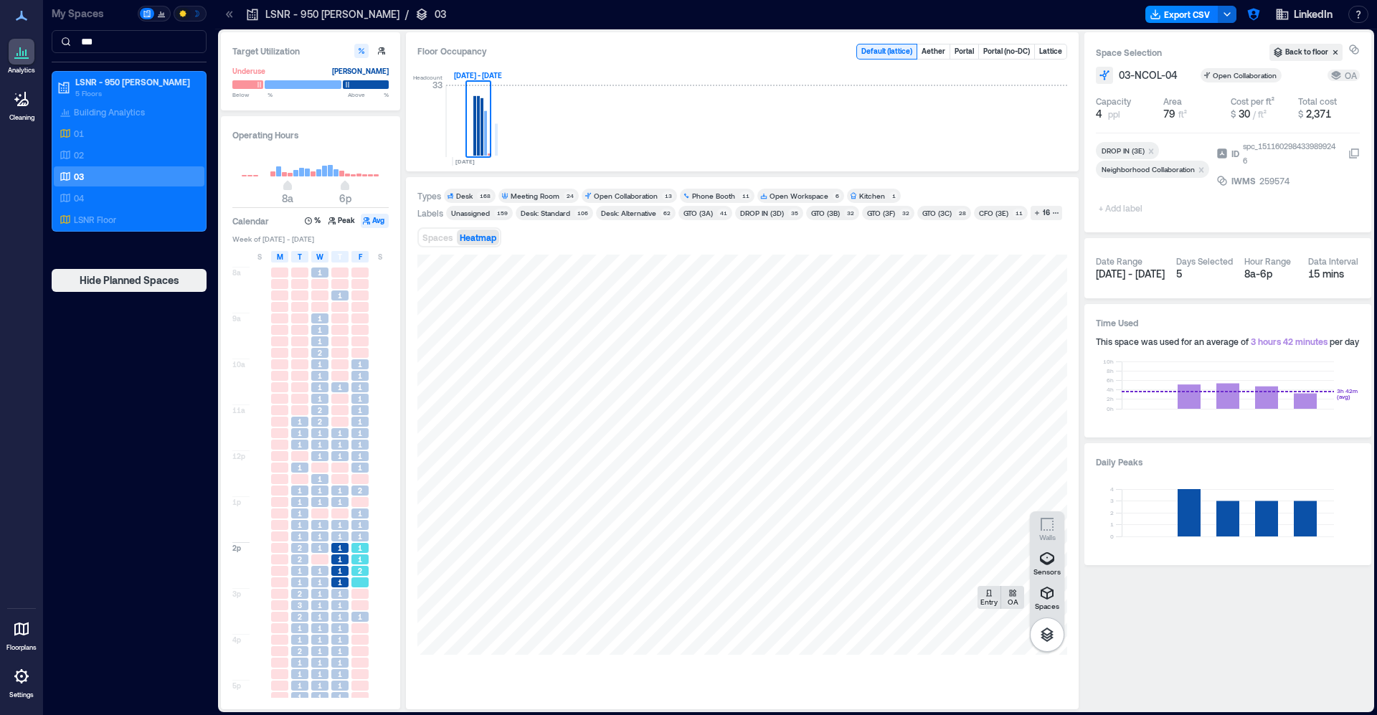
click at [350, 543] on div "1" at bounding box center [360, 547] width 20 height 11
click at [356, 536] on div "1" at bounding box center [359, 536] width 17 height 10
click at [333, 447] on div "1" at bounding box center [339, 445] width 17 height 10
click at [316, 425] on div "2" at bounding box center [319, 422] width 17 height 10
click at [331, 397] on div at bounding box center [340, 398] width 20 height 11
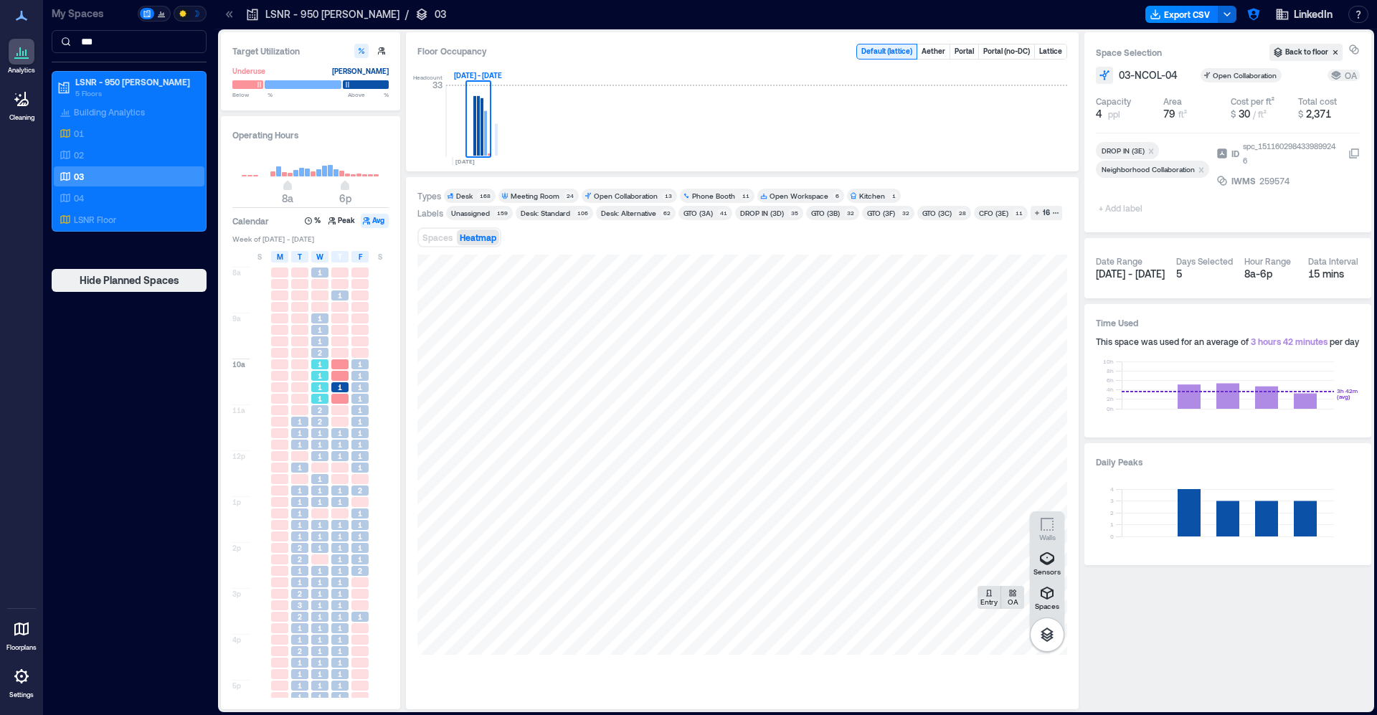
click at [326, 364] on div "1" at bounding box center [319, 364] width 17 height 10
click at [323, 346] on div "1" at bounding box center [319, 341] width 17 height 10
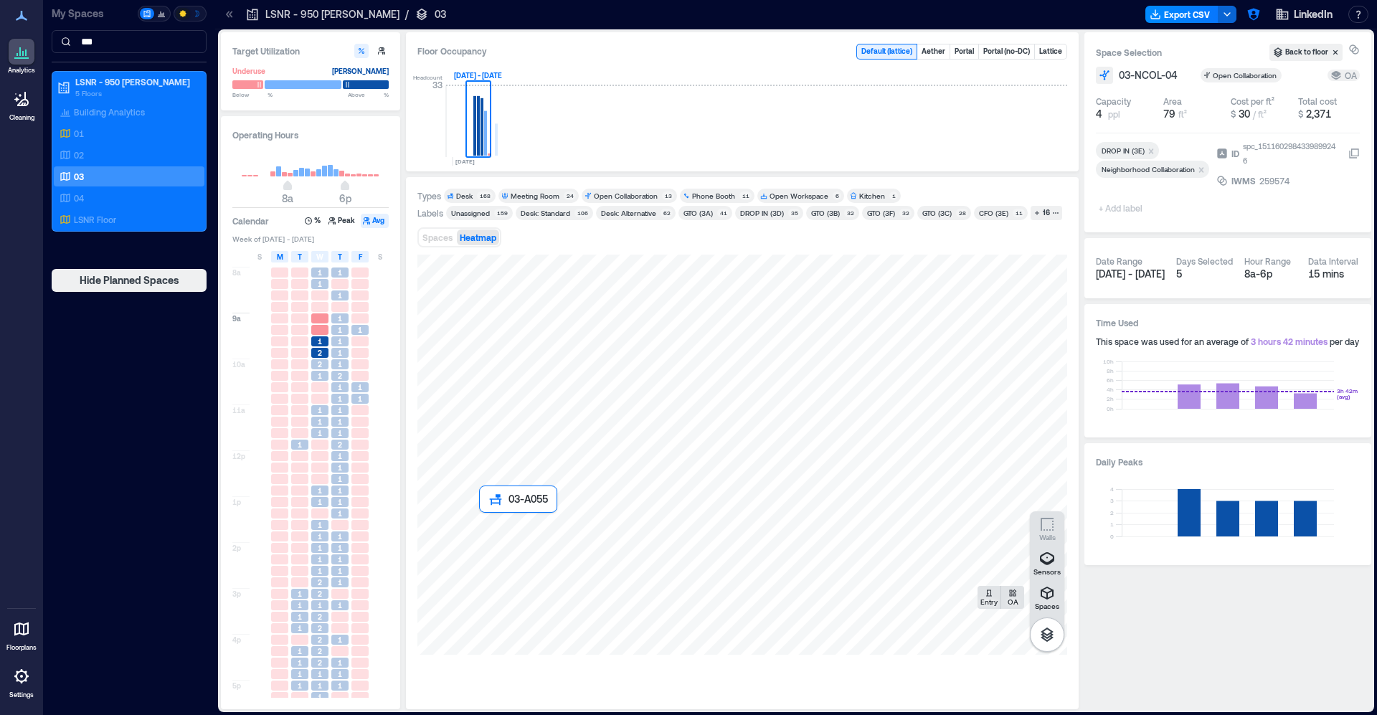
click at [511, 539] on div at bounding box center [742, 455] width 650 height 400
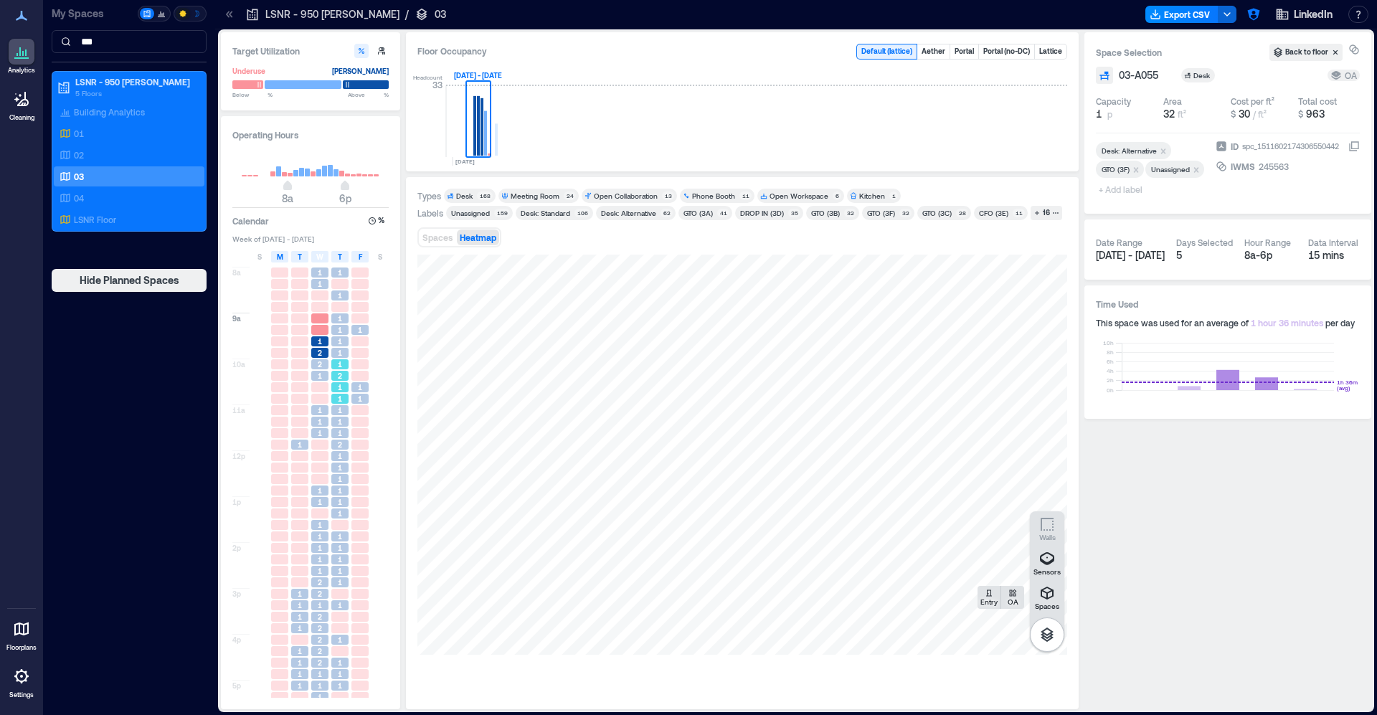
click at [340, 374] on span "2" at bounding box center [340, 376] width 4 height 10
click at [338, 425] on span "1" at bounding box center [340, 422] width 4 height 10
click at [337, 457] on div "1" at bounding box center [339, 456] width 17 height 10
click at [338, 473] on div "1" at bounding box center [340, 467] width 20 height 11
click at [335, 495] on div "1" at bounding box center [339, 490] width 17 height 10
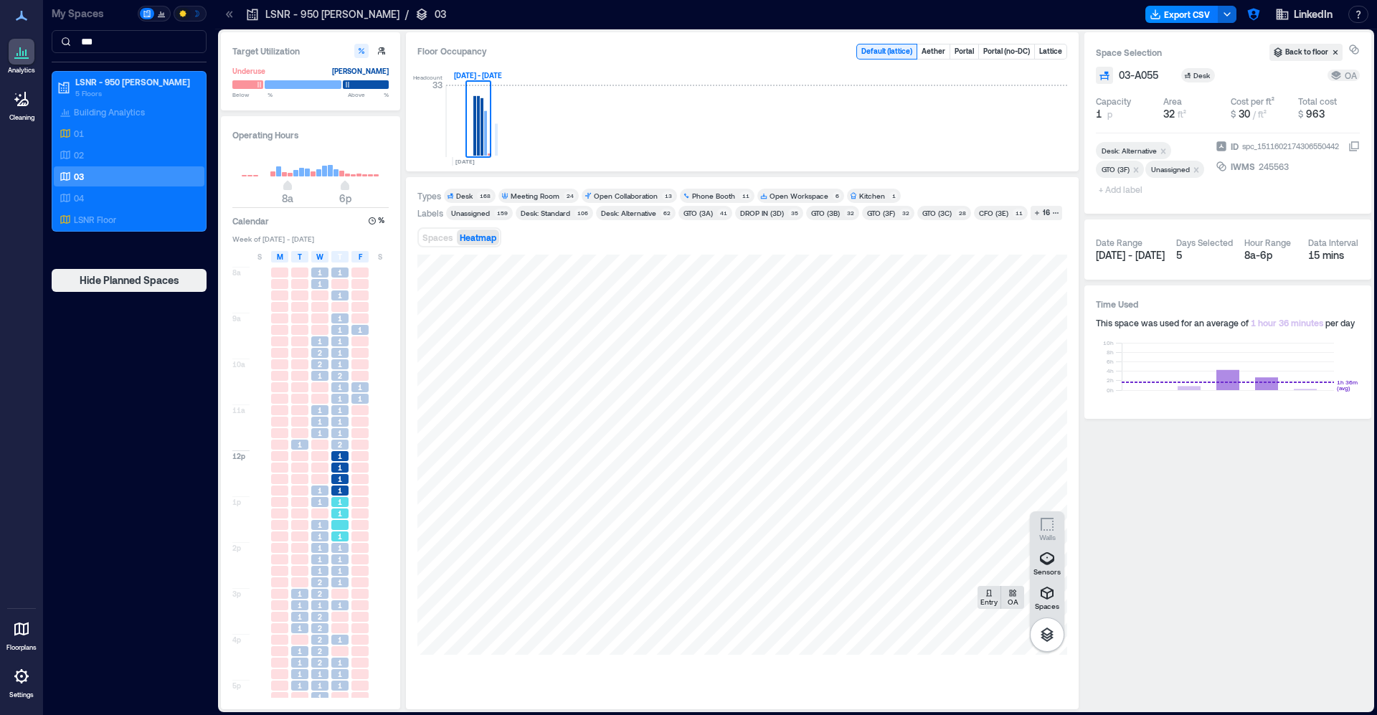
click at [339, 513] on span "1" at bounding box center [340, 513] width 4 height 10
click at [300, 589] on div "1" at bounding box center [300, 593] width 20 height 11
click at [339, 605] on span "1" at bounding box center [340, 605] width 4 height 10
drag, startPoint x: 348, startPoint y: 612, endPoint x: 340, endPoint y: 633, distance: 22.9
click at [348, 612] on div at bounding box center [340, 616] width 20 height 11
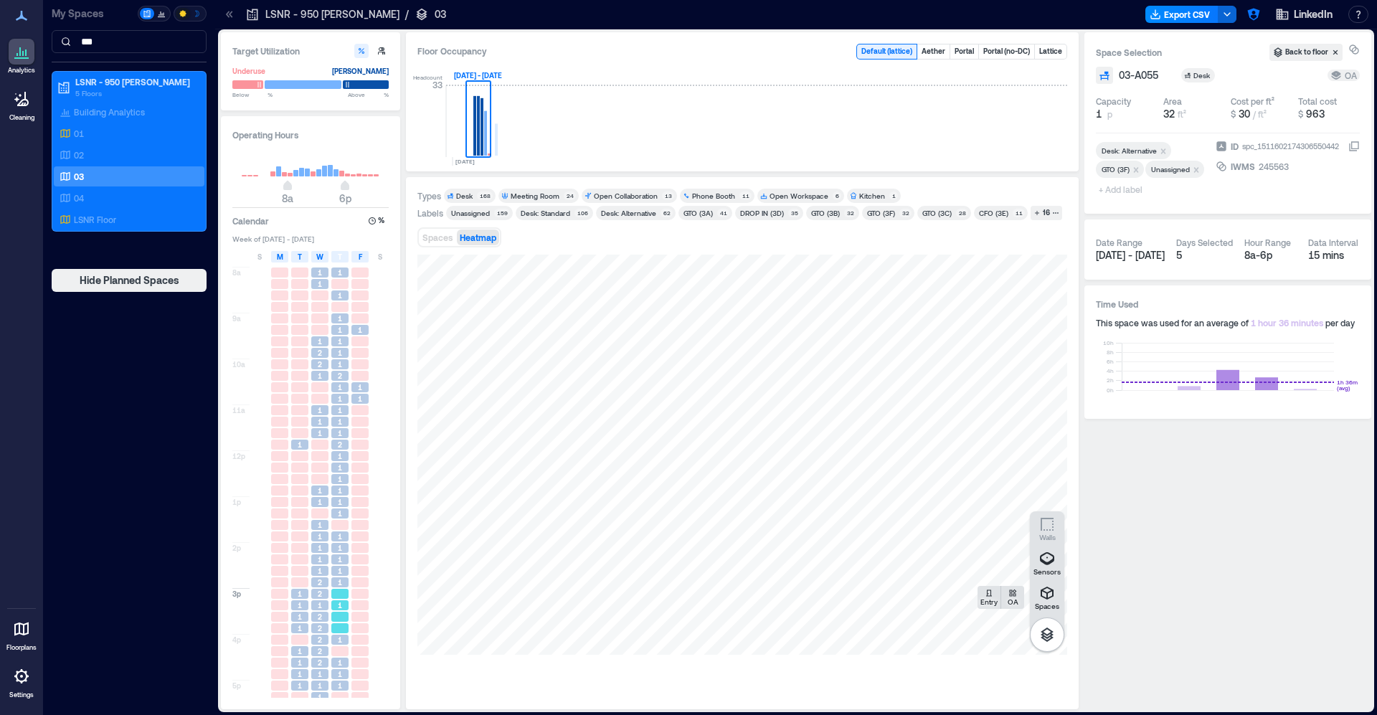
click at [326, 632] on div "2" at bounding box center [319, 628] width 17 height 10
click at [316, 602] on div "1" at bounding box center [319, 605] width 17 height 10
click at [324, 561] on div "1" at bounding box center [319, 559] width 17 height 10
click at [316, 606] on div "1" at bounding box center [319, 605] width 17 height 10
